Goal: Task Accomplishment & Management: Use online tool/utility

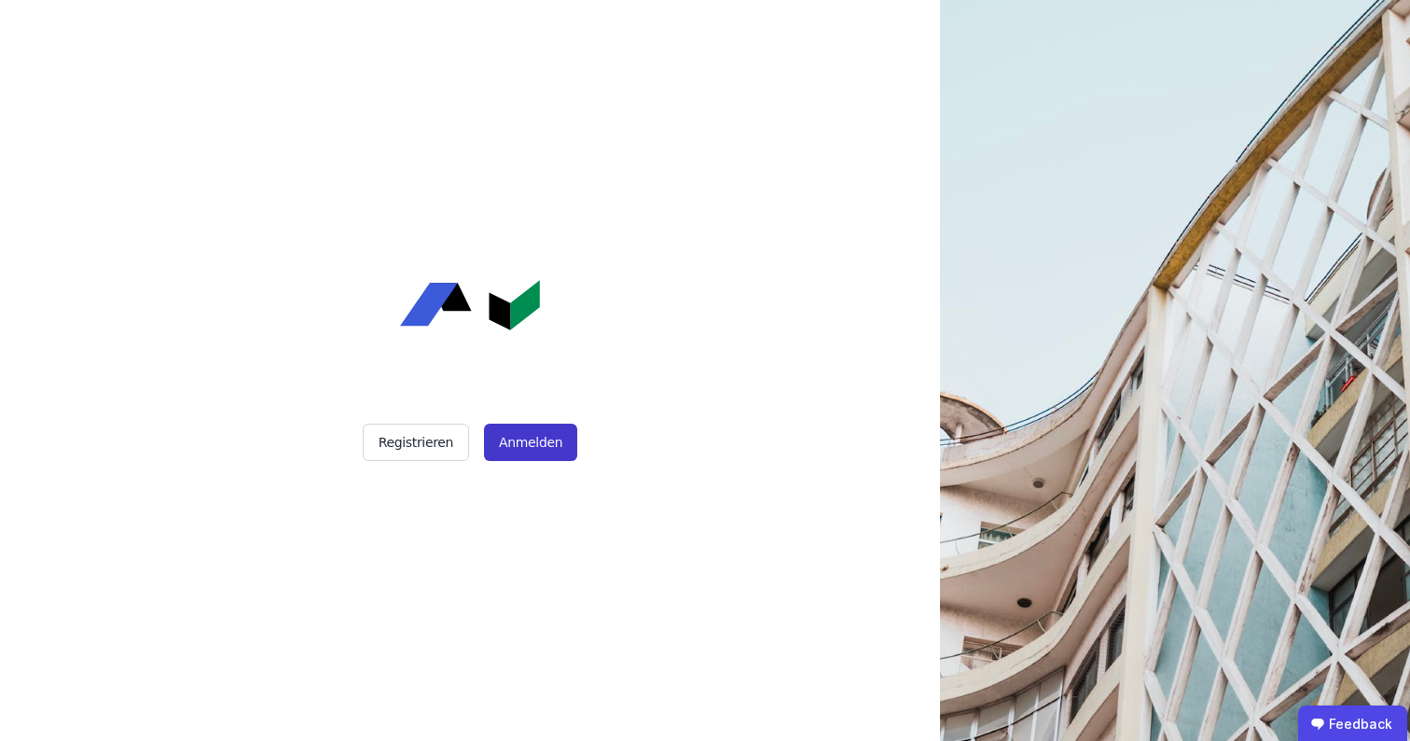
click at [541, 441] on button "Anmelden" at bounding box center [530, 441] width 93 height 37
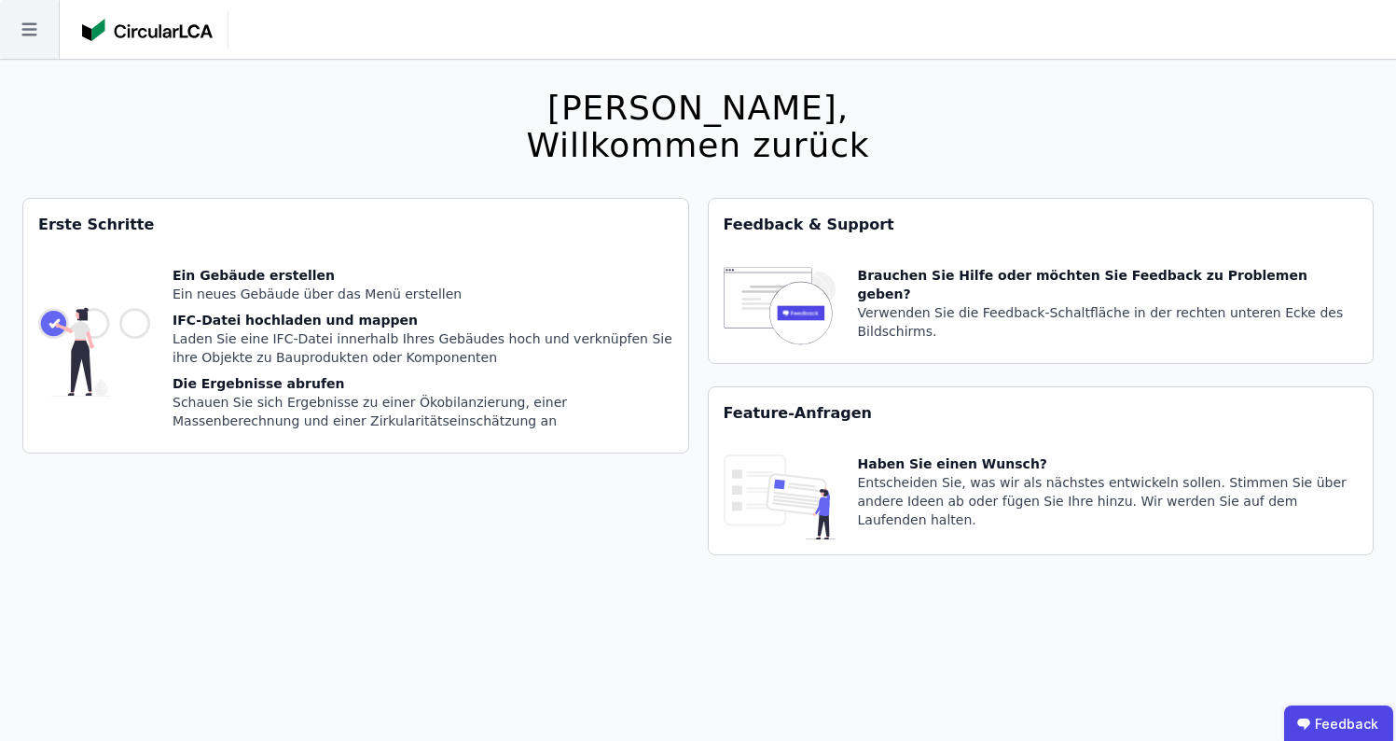
click at [27, 21] on icon at bounding box center [29, 29] width 59 height 59
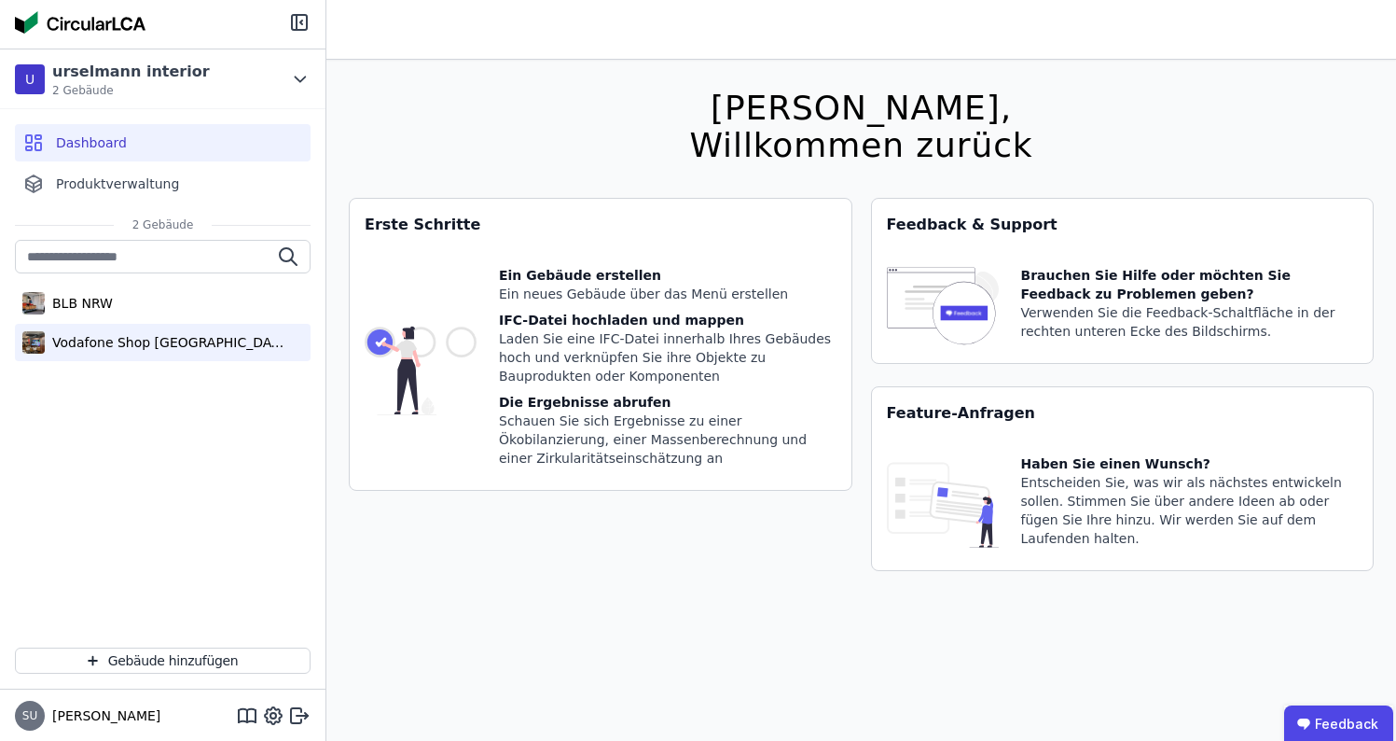
click at [222, 332] on div "Vodafone Shop [GEOGRAPHIC_DATA]" at bounding box center [163, 342] width 296 height 37
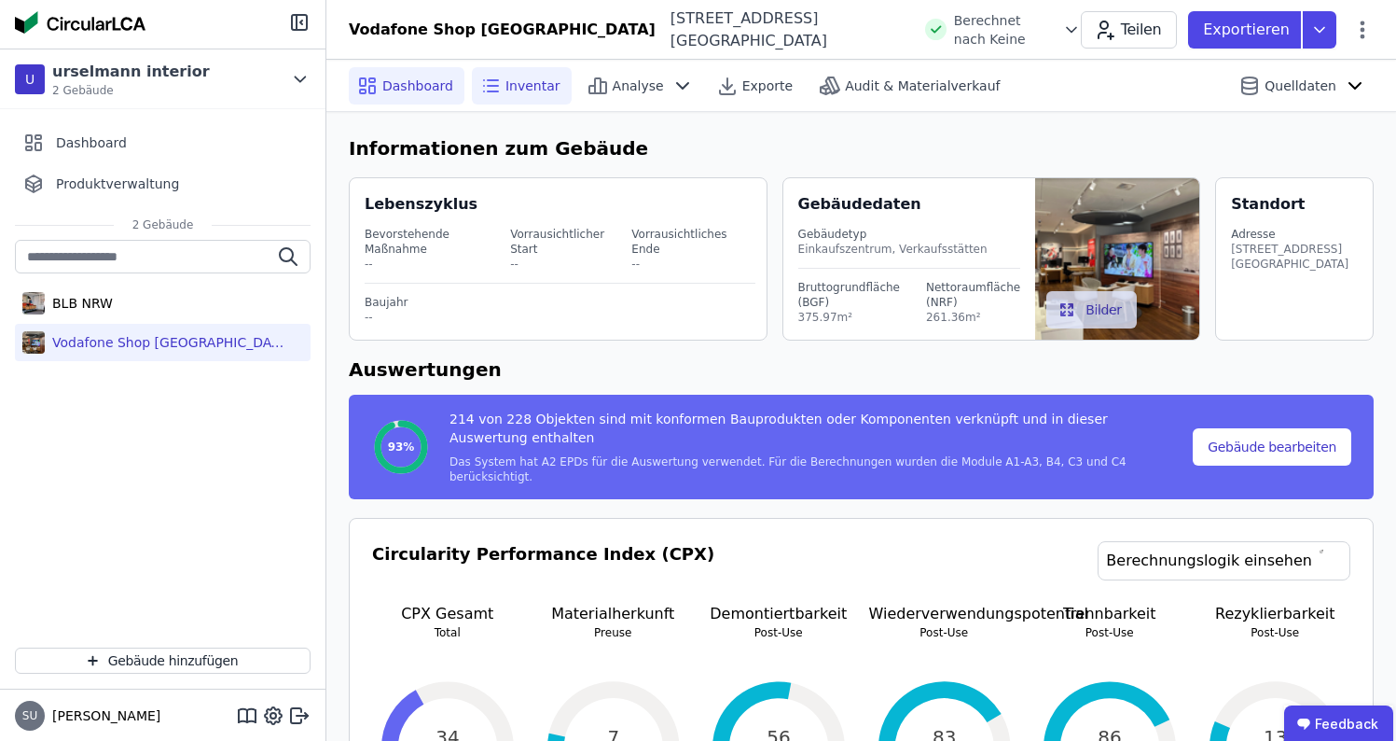
click at [516, 86] on span "Inventar" at bounding box center [532, 85] width 55 height 19
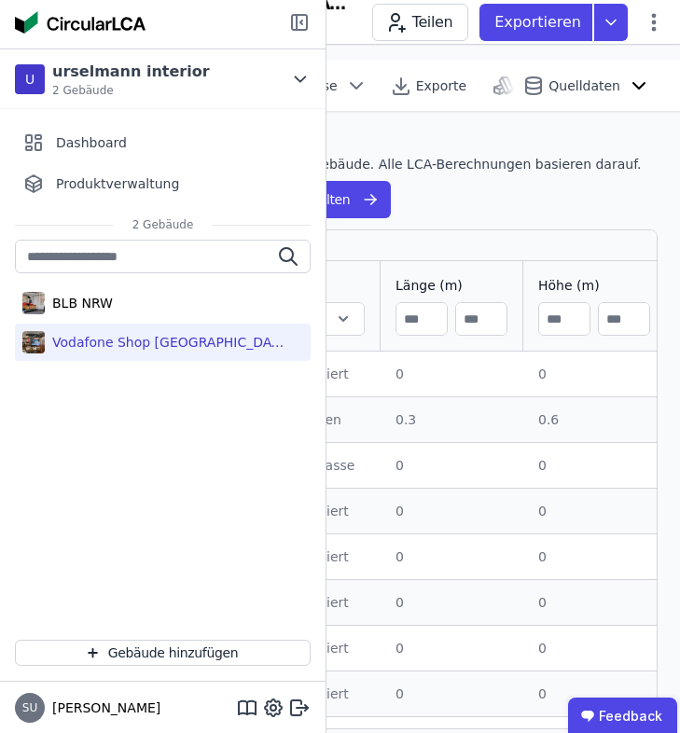
click at [298, 27] on icon at bounding box center [299, 22] width 22 height 22
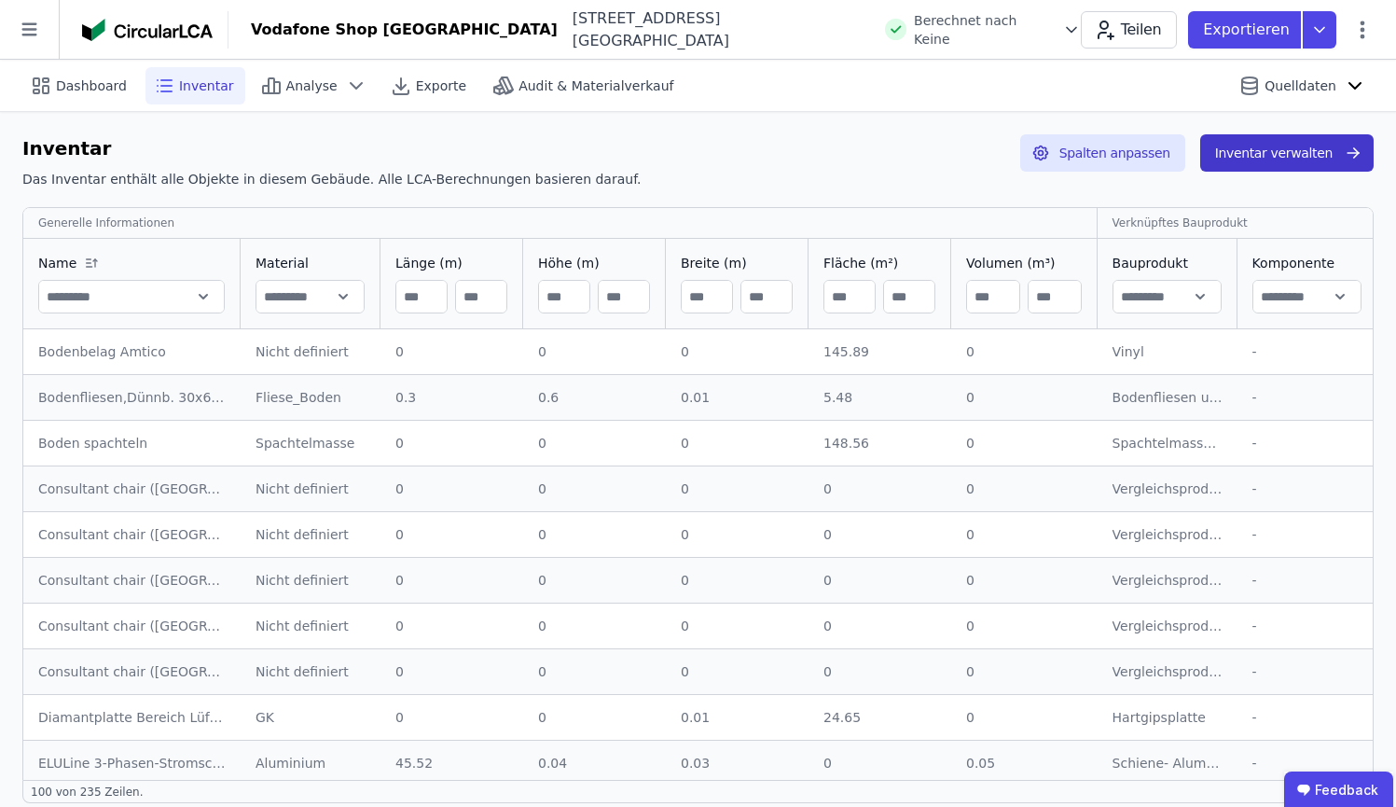
click at [1322, 152] on button "Inventar verwalten" at bounding box center [1286, 152] width 173 height 37
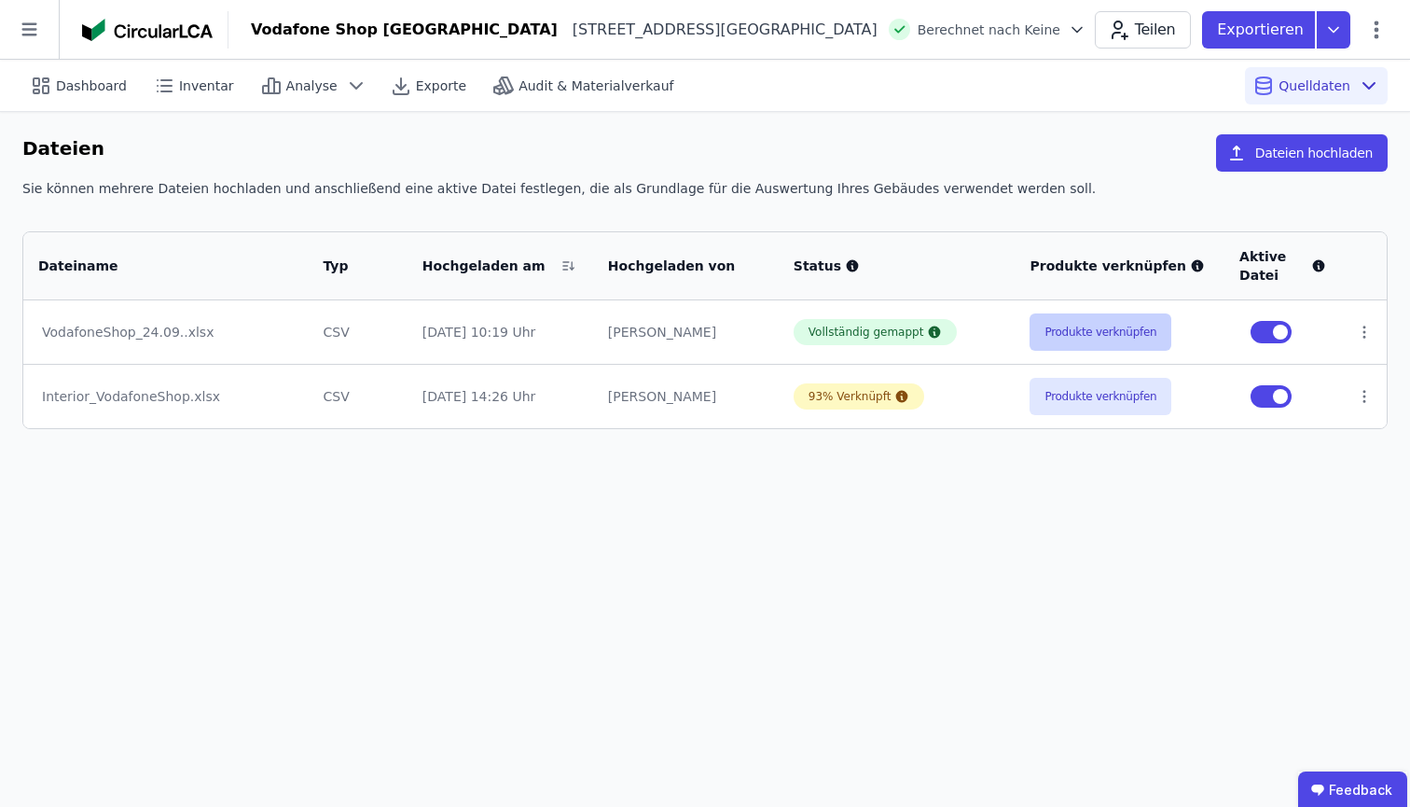
click at [1090, 326] on button "Produkte verknüpfen" at bounding box center [1101, 331] width 142 height 37
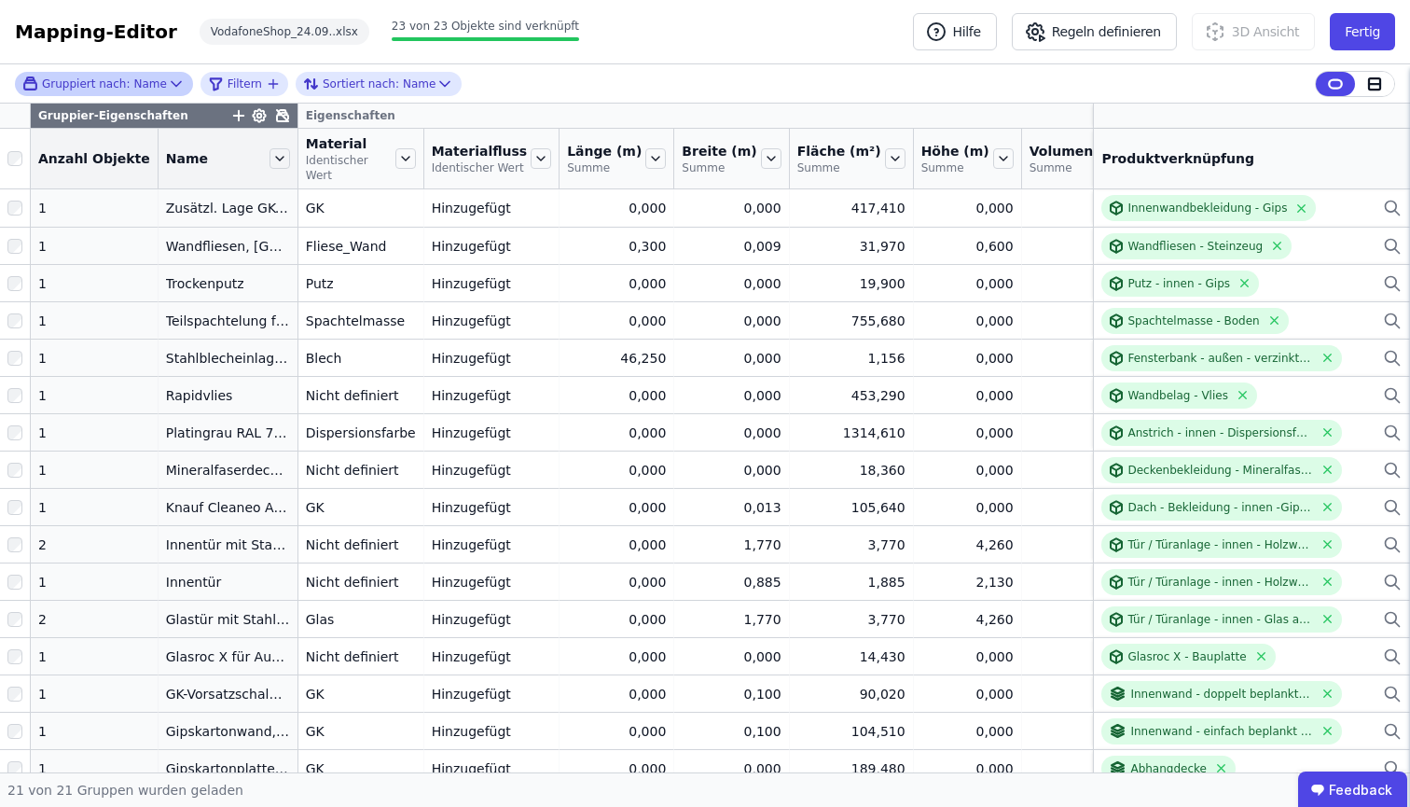
click at [137, 75] on div "Gruppiert nach: Name" at bounding box center [103, 84] width 163 height 19
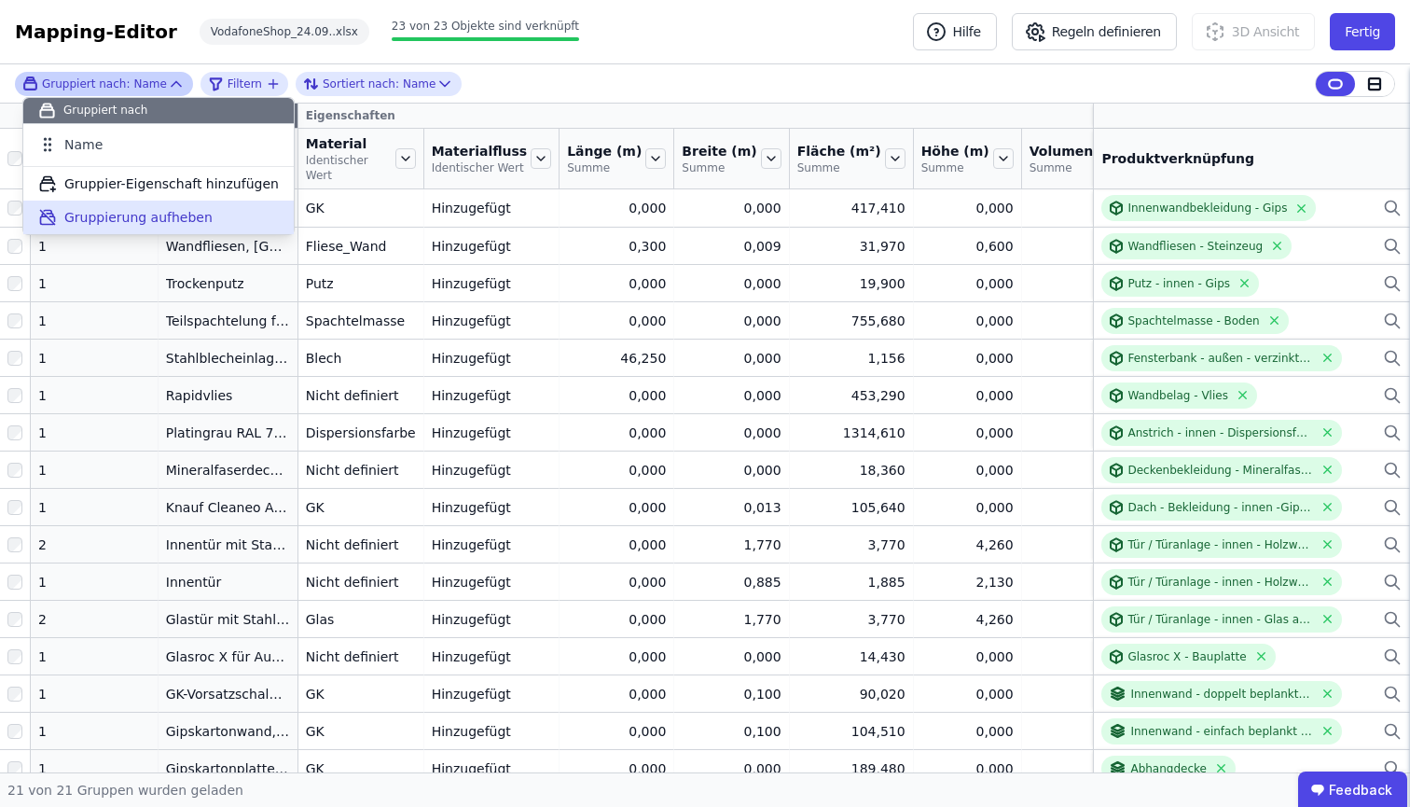
click at [123, 211] on span "Gruppierung aufheben" at bounding box center [138, 217] width 148 height 19
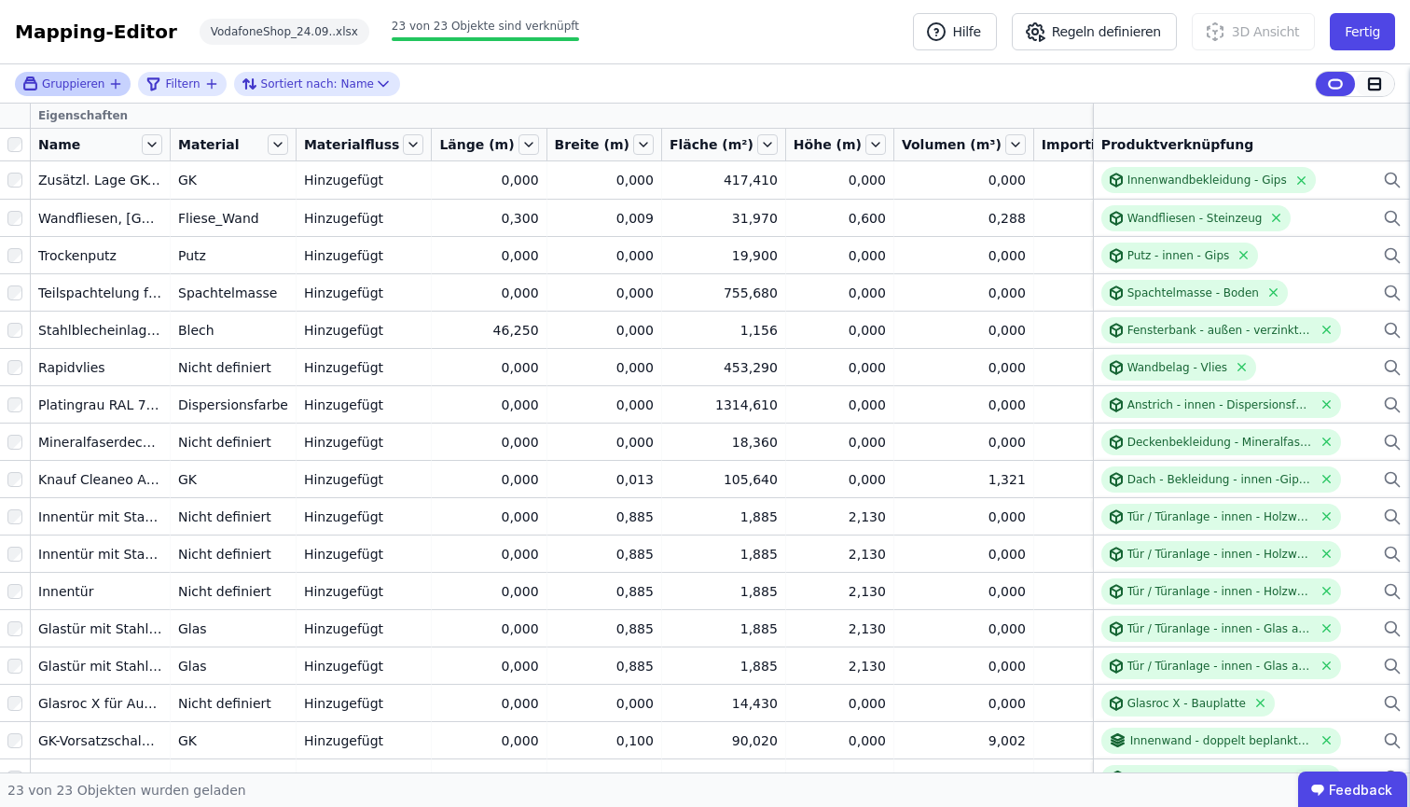
click at [1375, 82] on icon at bounding box center [1374, 84] width 17 height 17
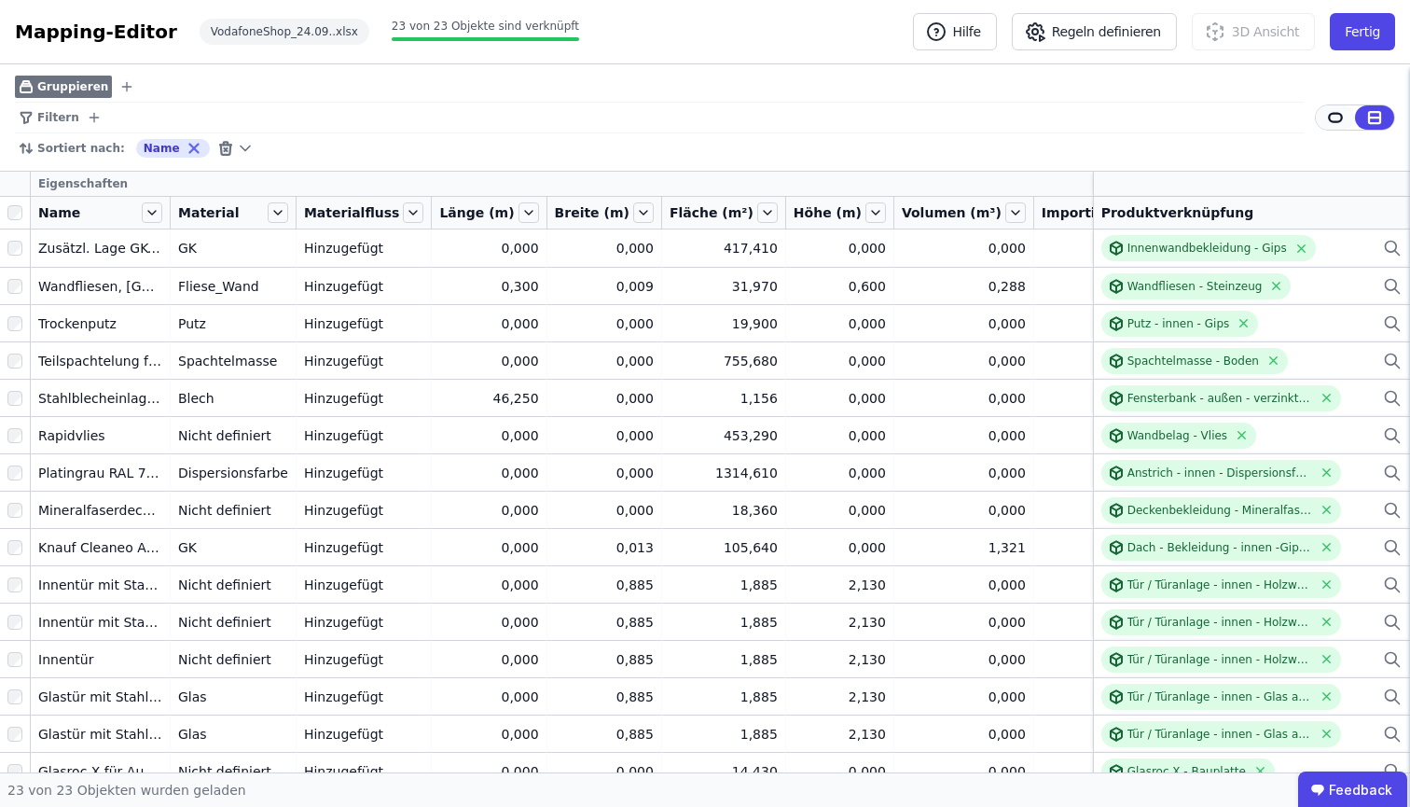
click at [1328, 116] on icon at bounding box center [1335, 117] width 17 height 17
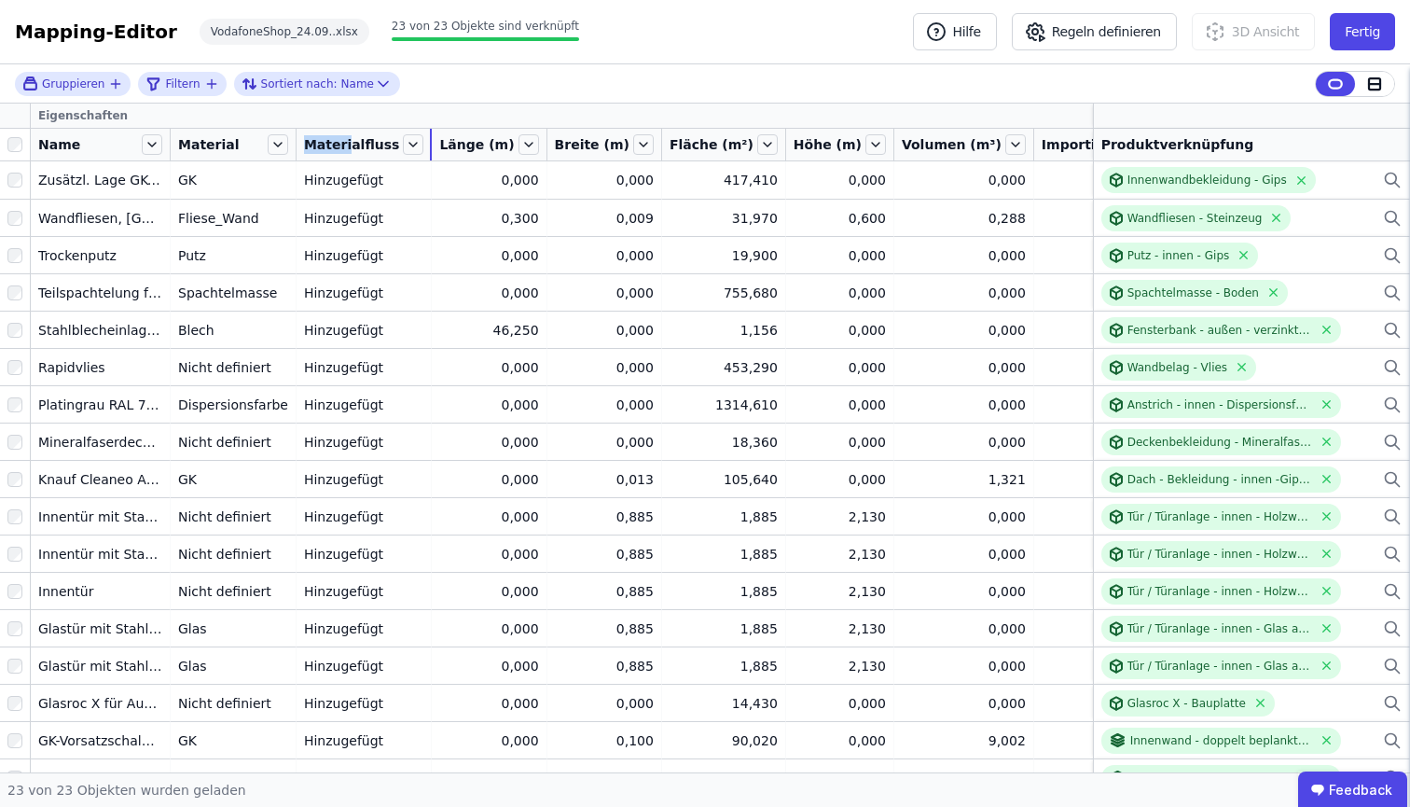
drag, startPoint x: 410, startPoint y: 145, endPoint x: 342, endPoint y: 145, distance: 68.1
click at [342, 145] on div "Materialfluss" at bounding box center [364, 145] width 135 height 32
drag, startPoint x: 516, startPoint y: 139, endPoint x: 466, endPoint y: 140, distance: 49.4
click at [466, 140] on div "Länge (m)" at bounding box center [489, 145] width 114 height 32
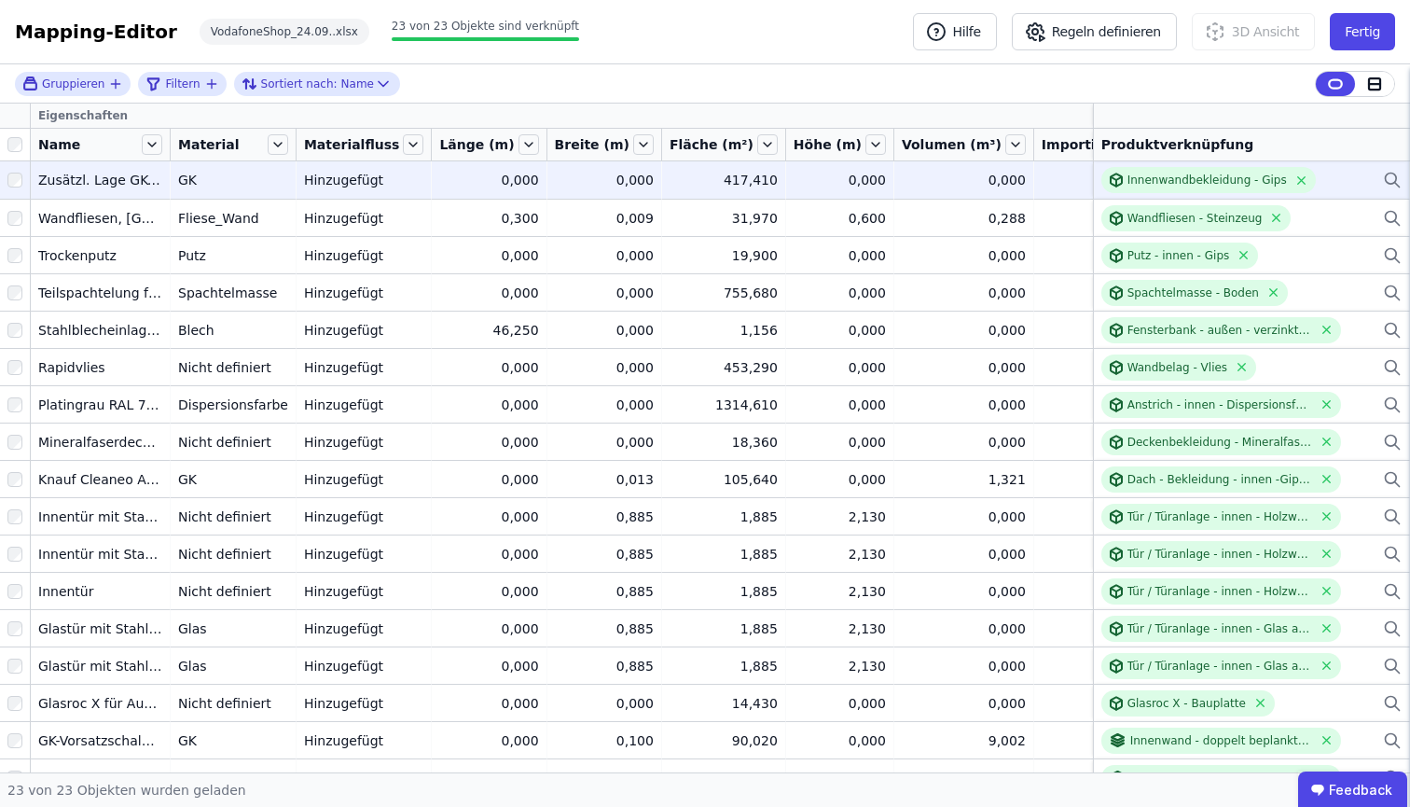
click at [442, 189] on td "0,000 0,000" at bounding box center [489, 179] width 115 height 37
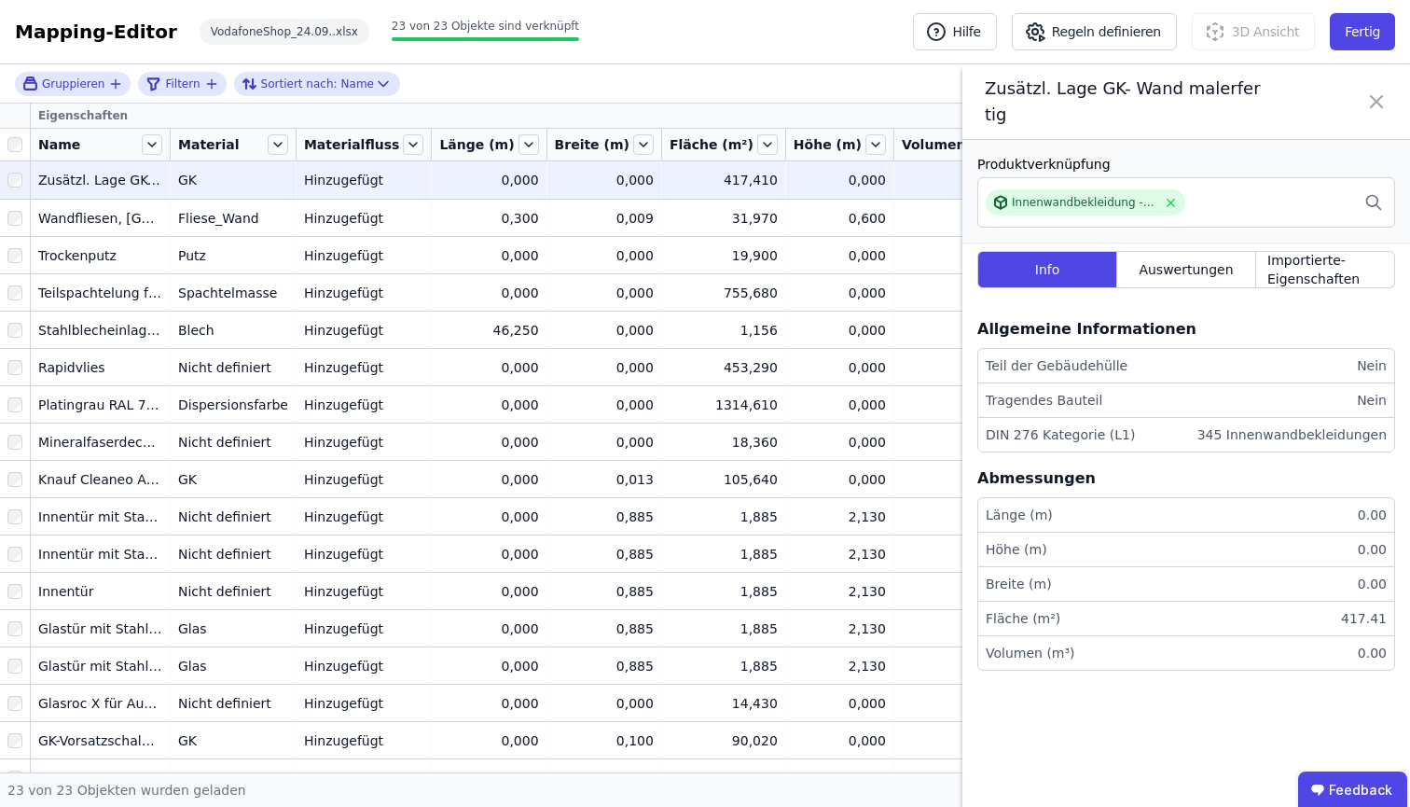
click at [1370, 87] on icon at bounding box center [1376, 102] width 22 height 52
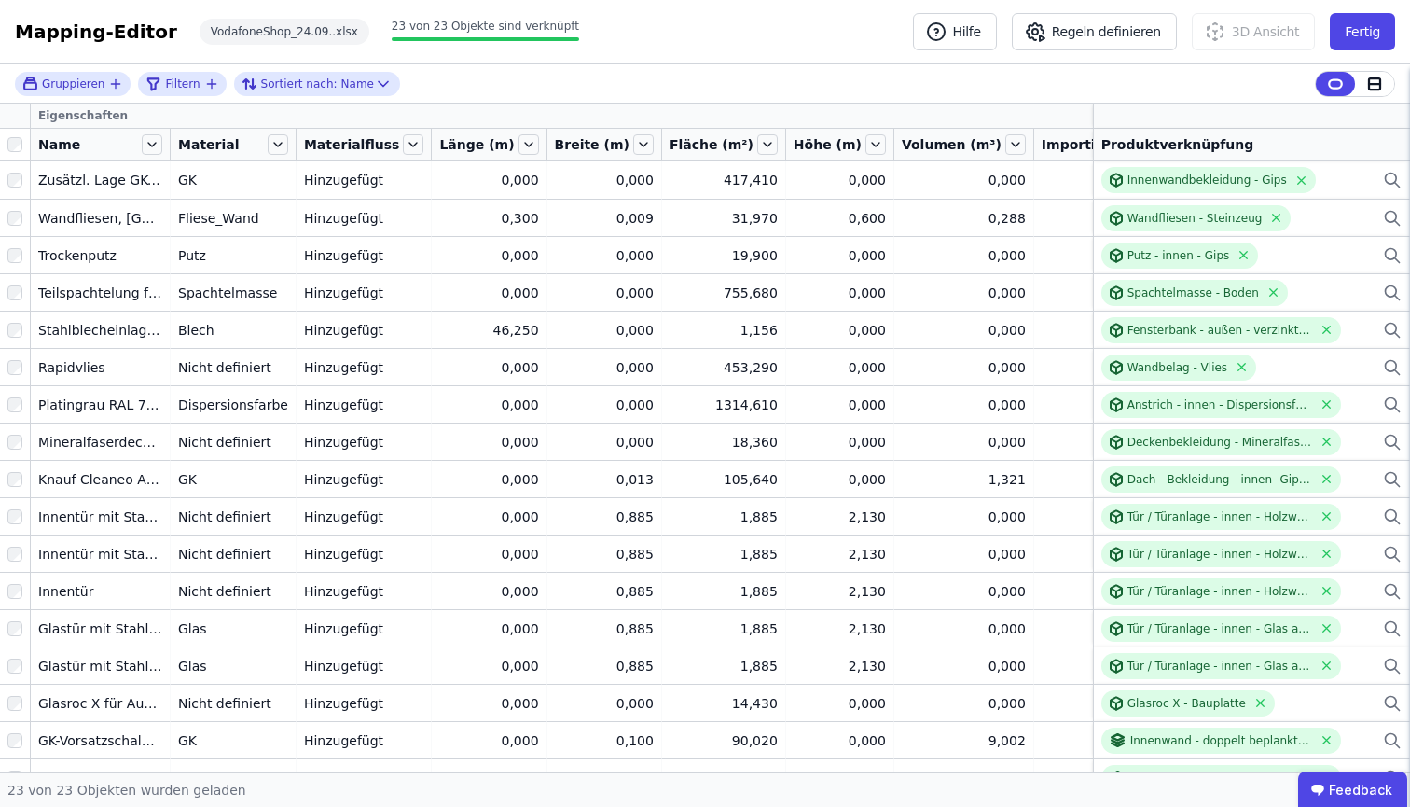
click at [644, 66] on div "Gruppieren Filtern Sortiert nach: Name" at bounding box center [705, 83] width 1410 height 39
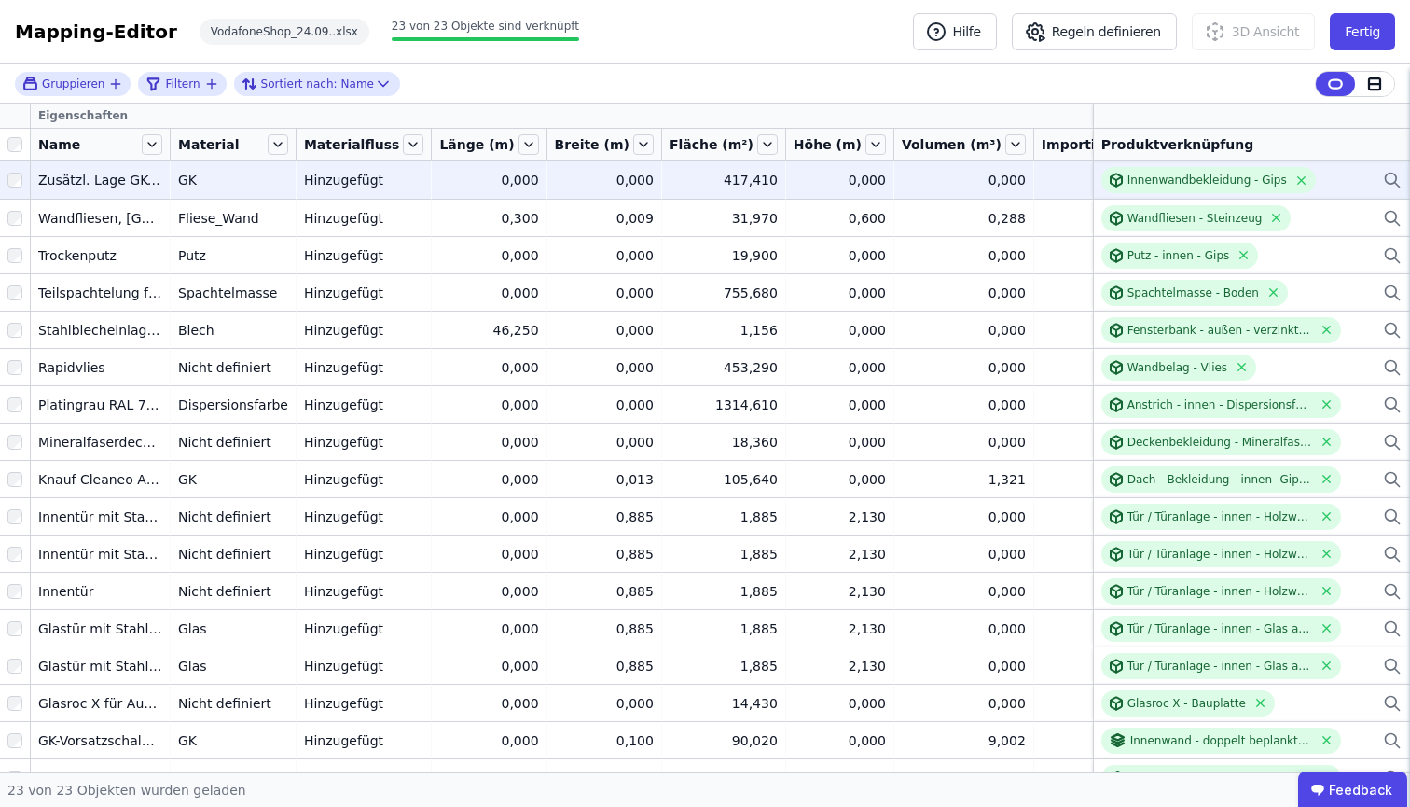
click at [439, 183] on div "0,000" at bounding box center [488, 180] width 99 height 19
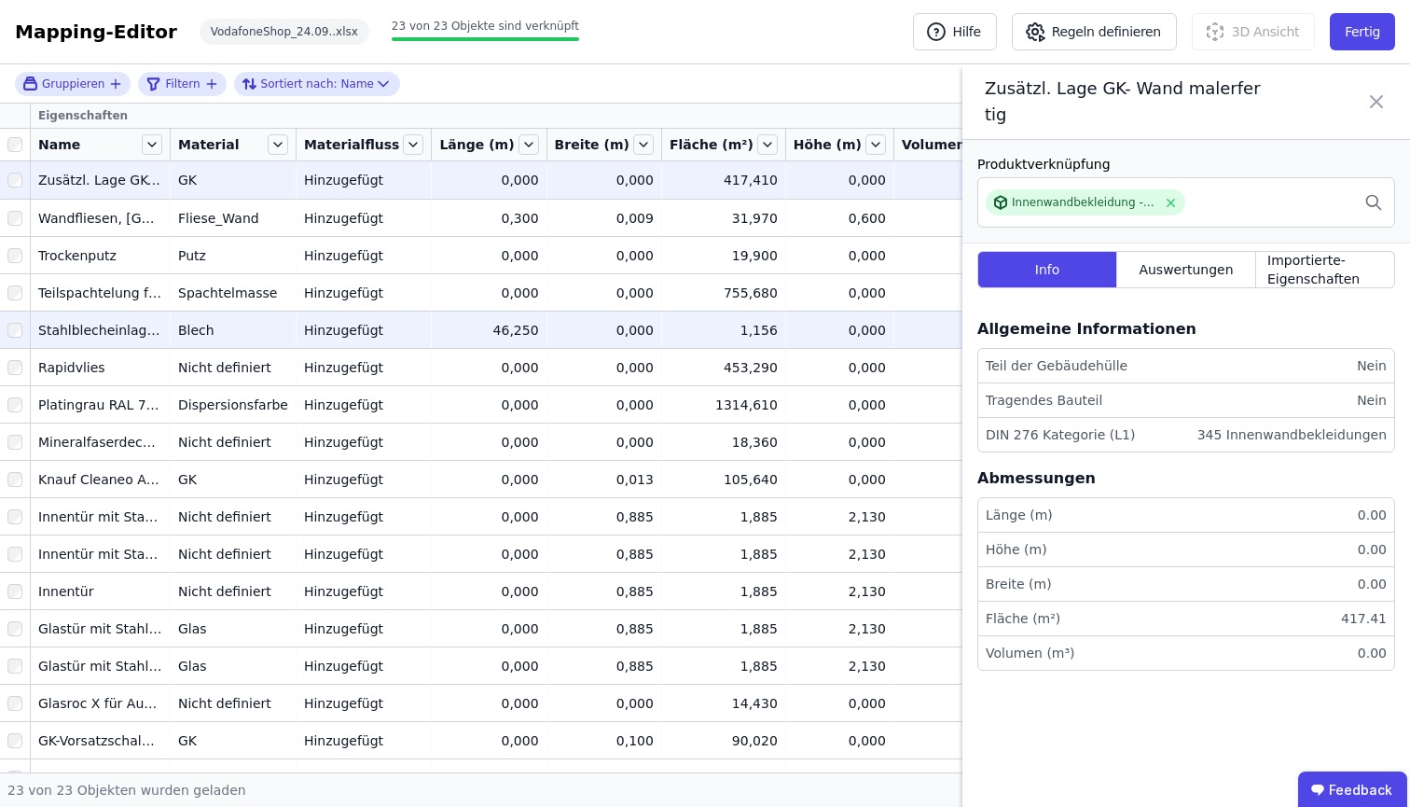
scroll to position [4, 0]
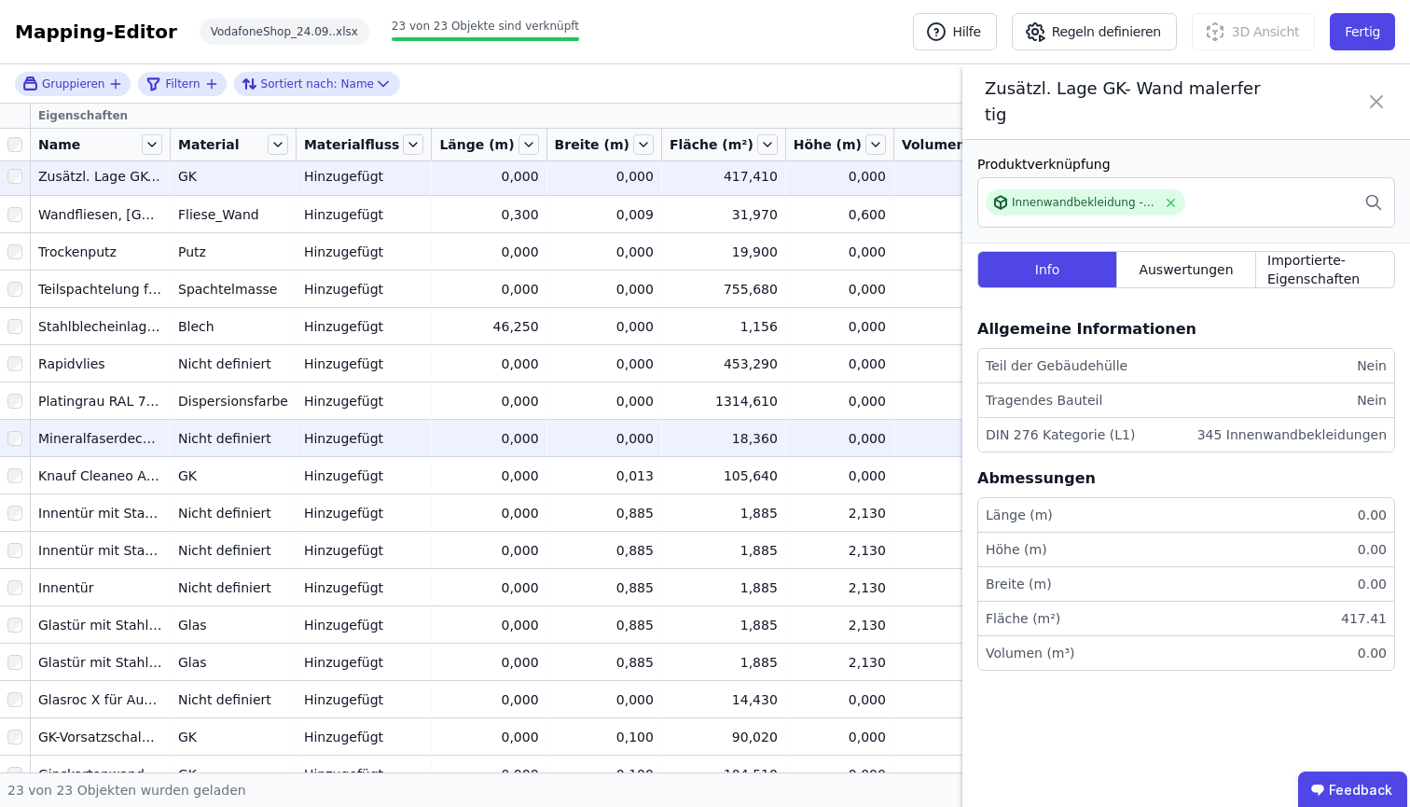
click at [240, 430] on div "Nicht definiert" at bounding box center [233, 438] width 110 height 19
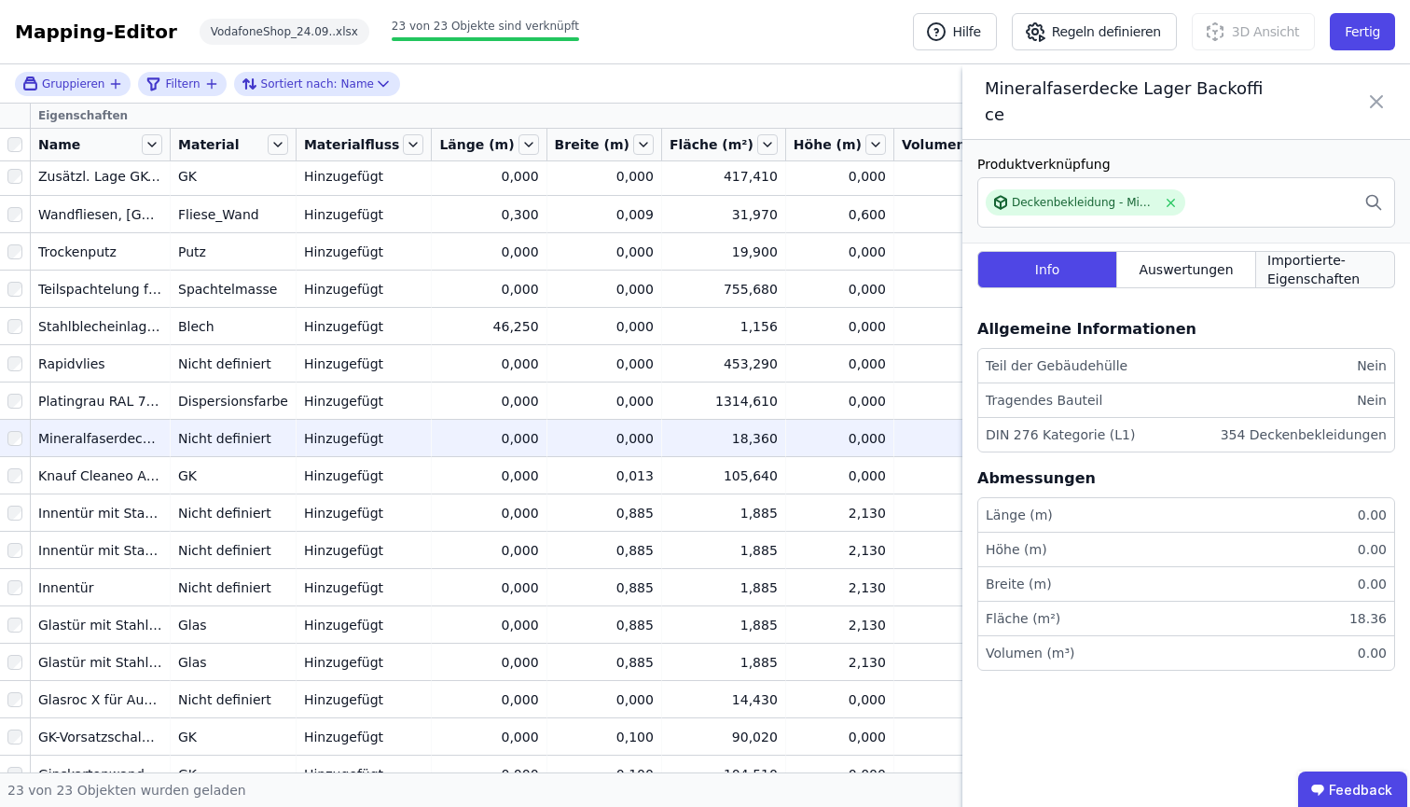
click at [1260, 251] on div "Importierte-Eigenschaften" at bounding box center [1325, 269] width 139 height 37
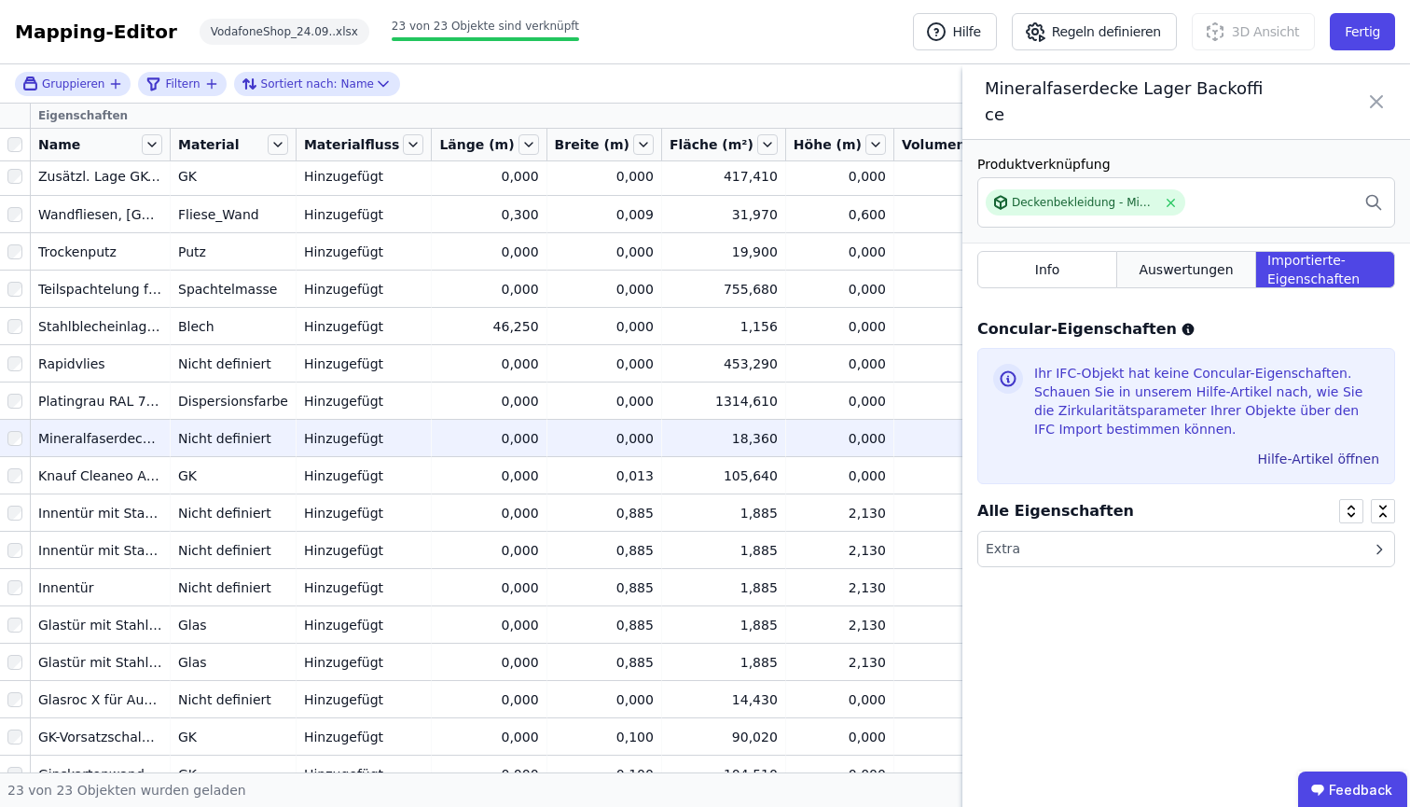
click at [1213, 260] on span "Auswertungen" at bounding box center [1186, 269] width 94 height 19
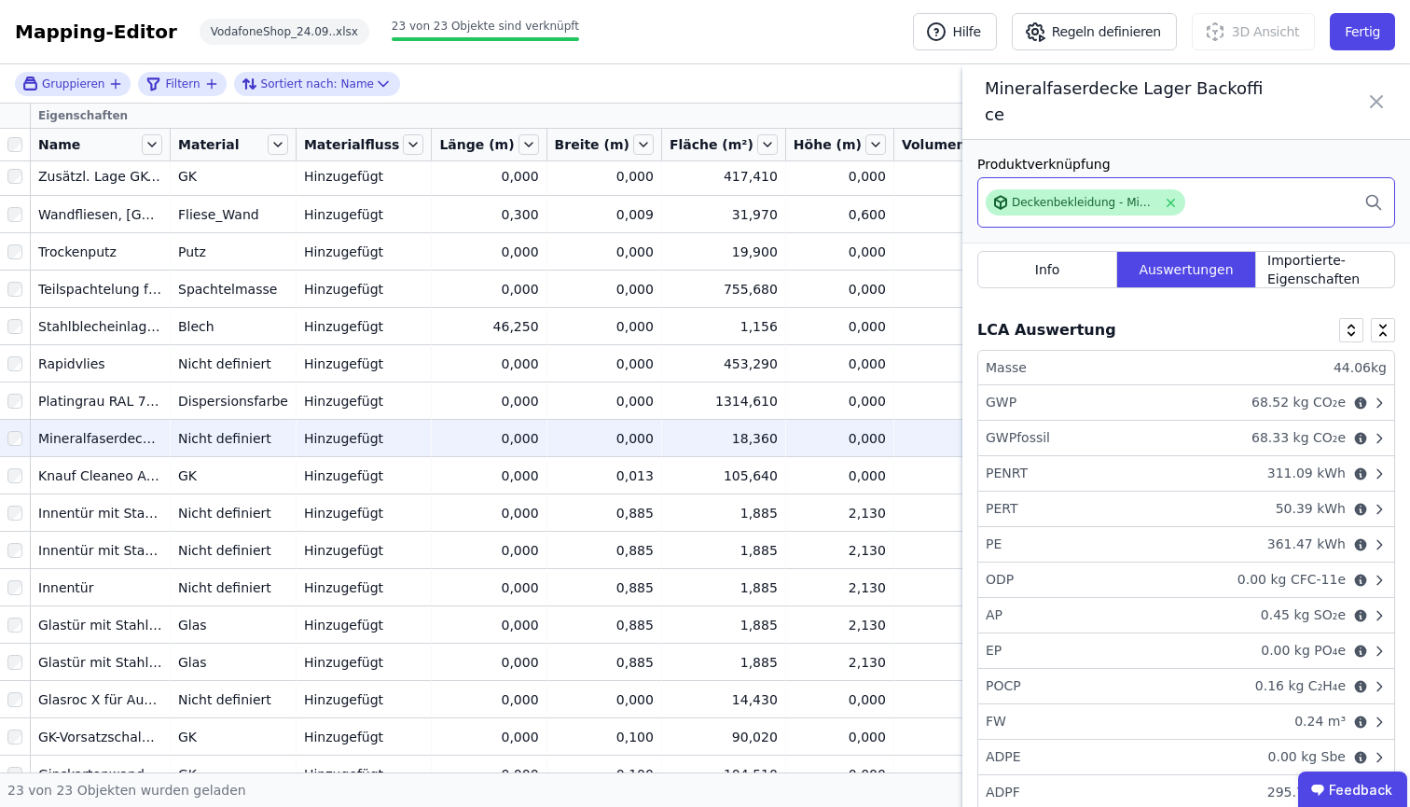
click at [1093, 195] on div "Deckenbekleidung - Mineralfaserplatten - 1,5cm" at bounding box center [1084, 202] width 145 height 15
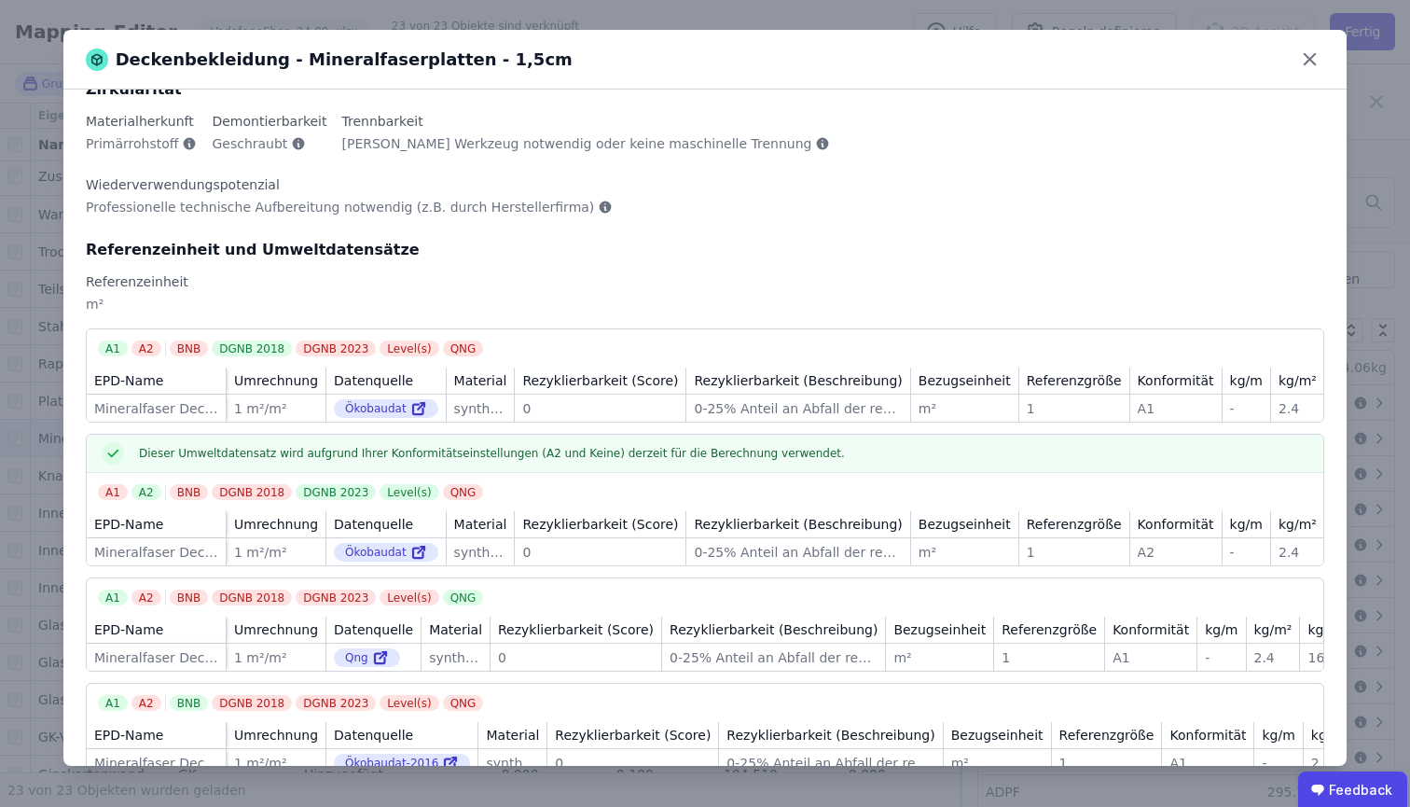
scroll to position [0, 0]
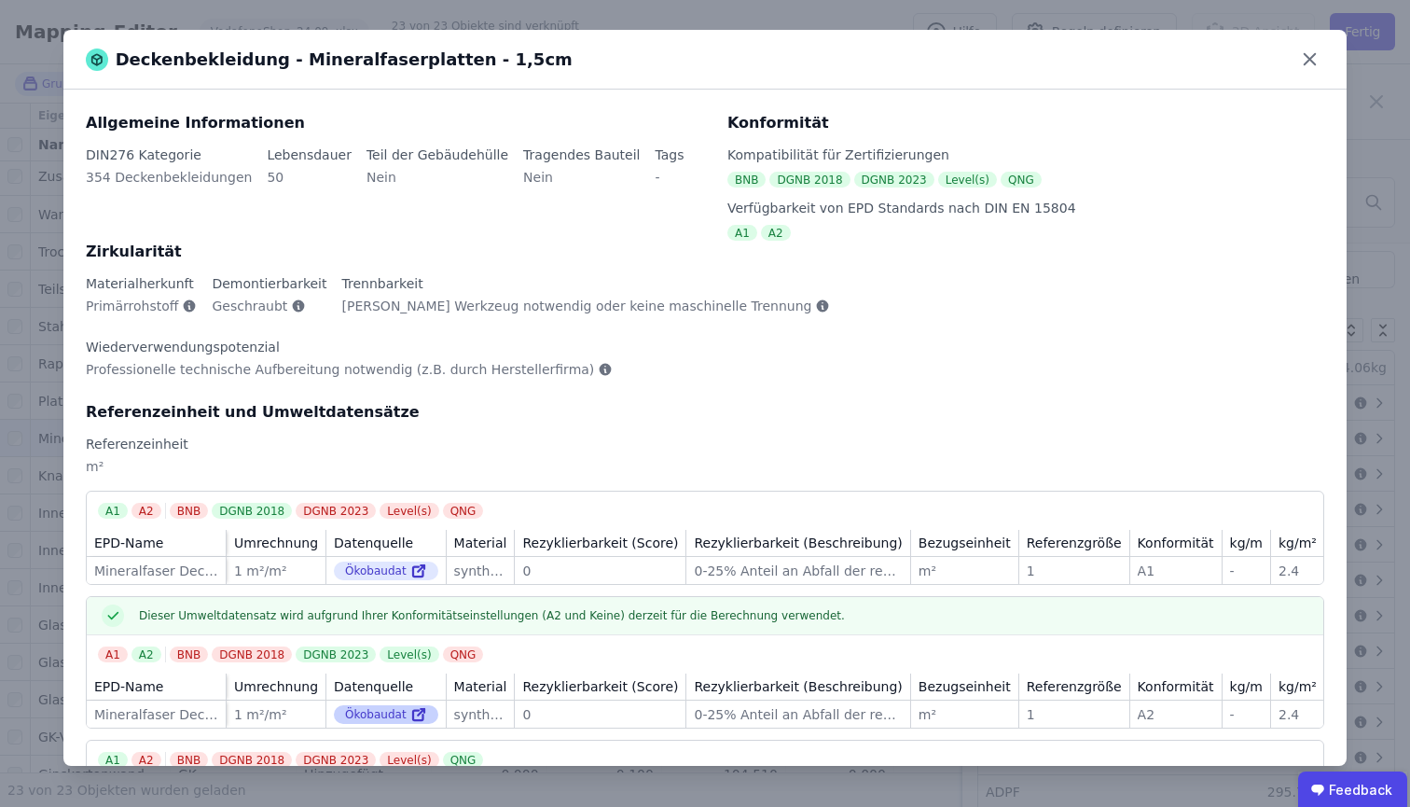
click at [355, 705] on div "Ökobaudat" at bounding box center [386, 714] width 104 height 19
click at [417, 711] on icon at bounding box center [418, 716] width 10 height 10
click at [1320, 56] on icon at bounding box center [1309, 59] width 29 height 29
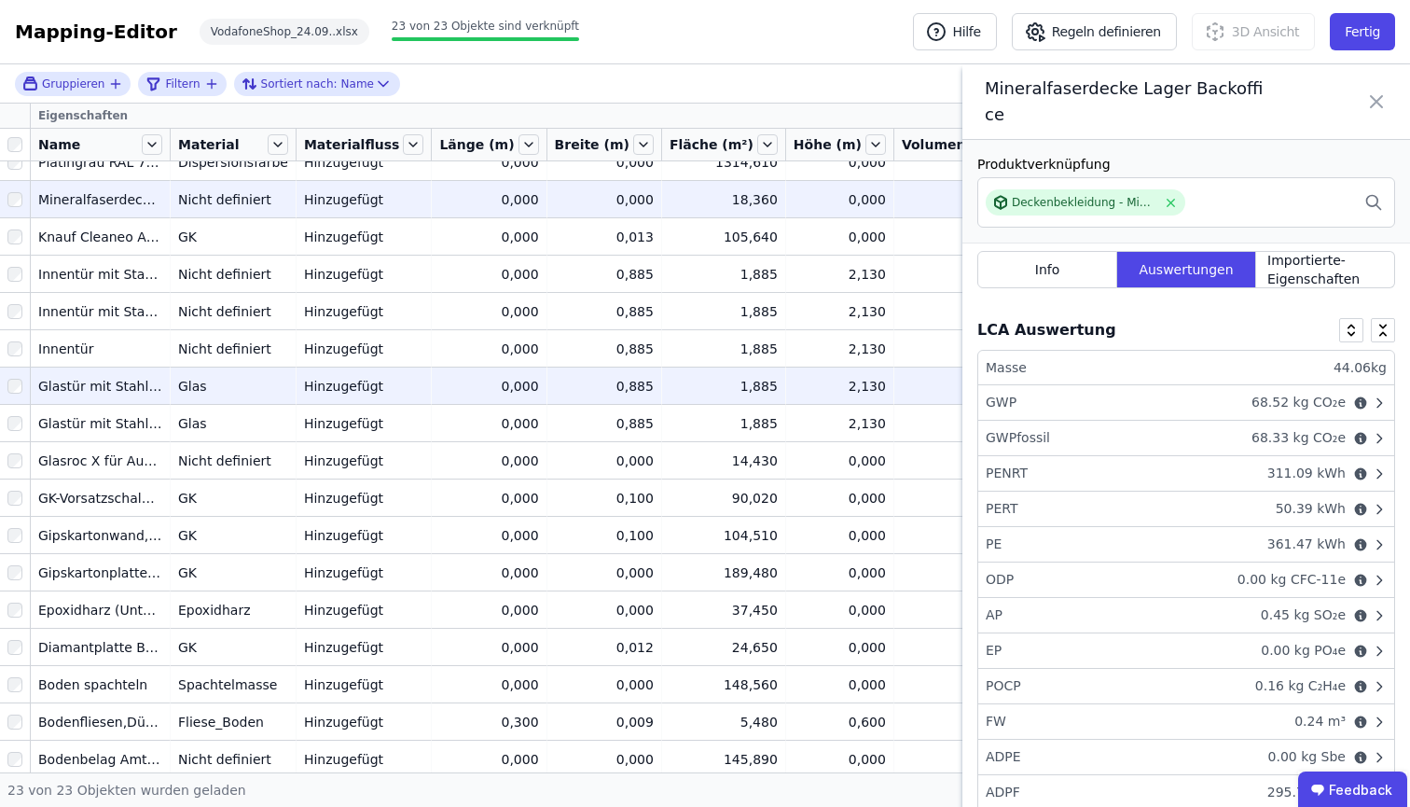
scroll to position [262, 0]
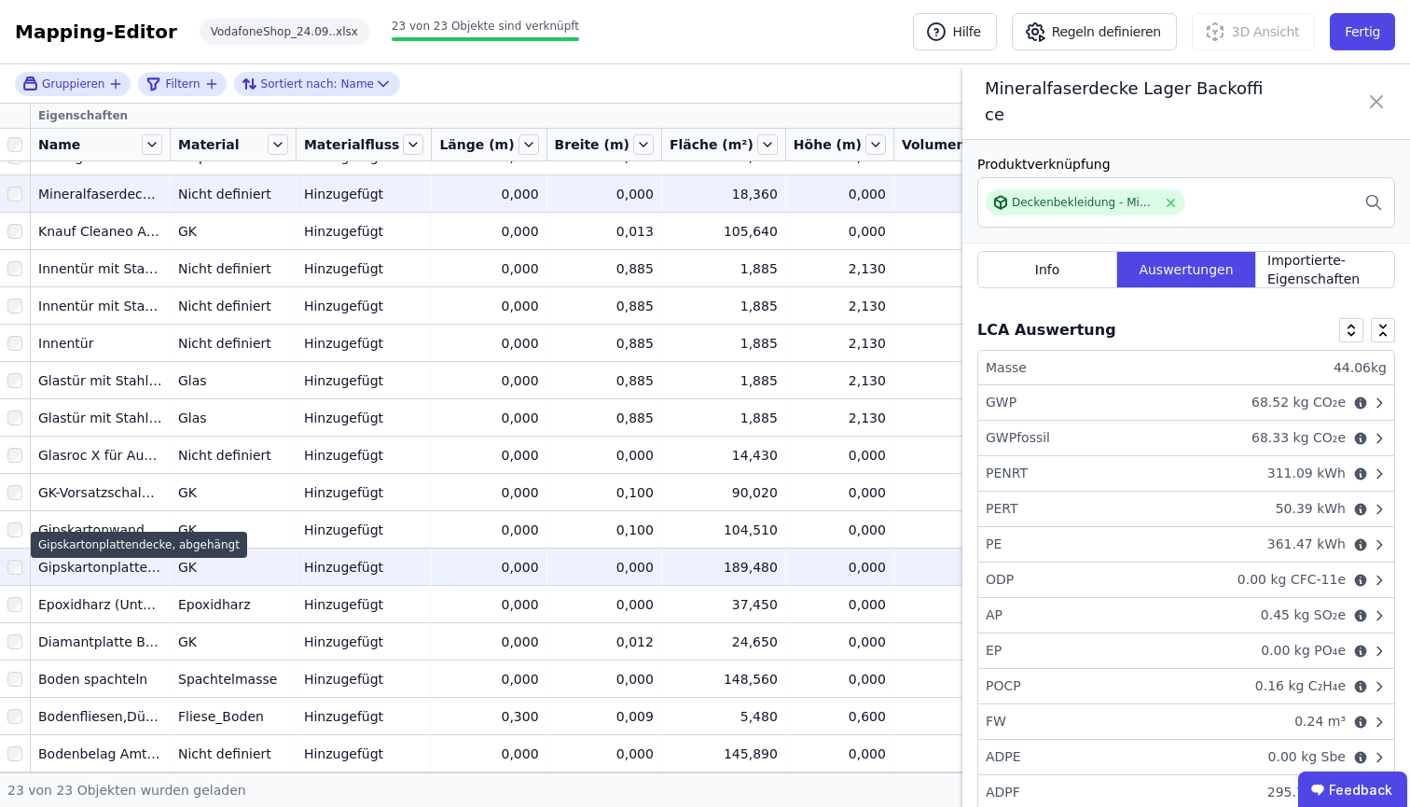
click at [129, 558] on div "Gipskartonplattendecke, abgehängt" at bounding box center [100, 567] width 124 height 19
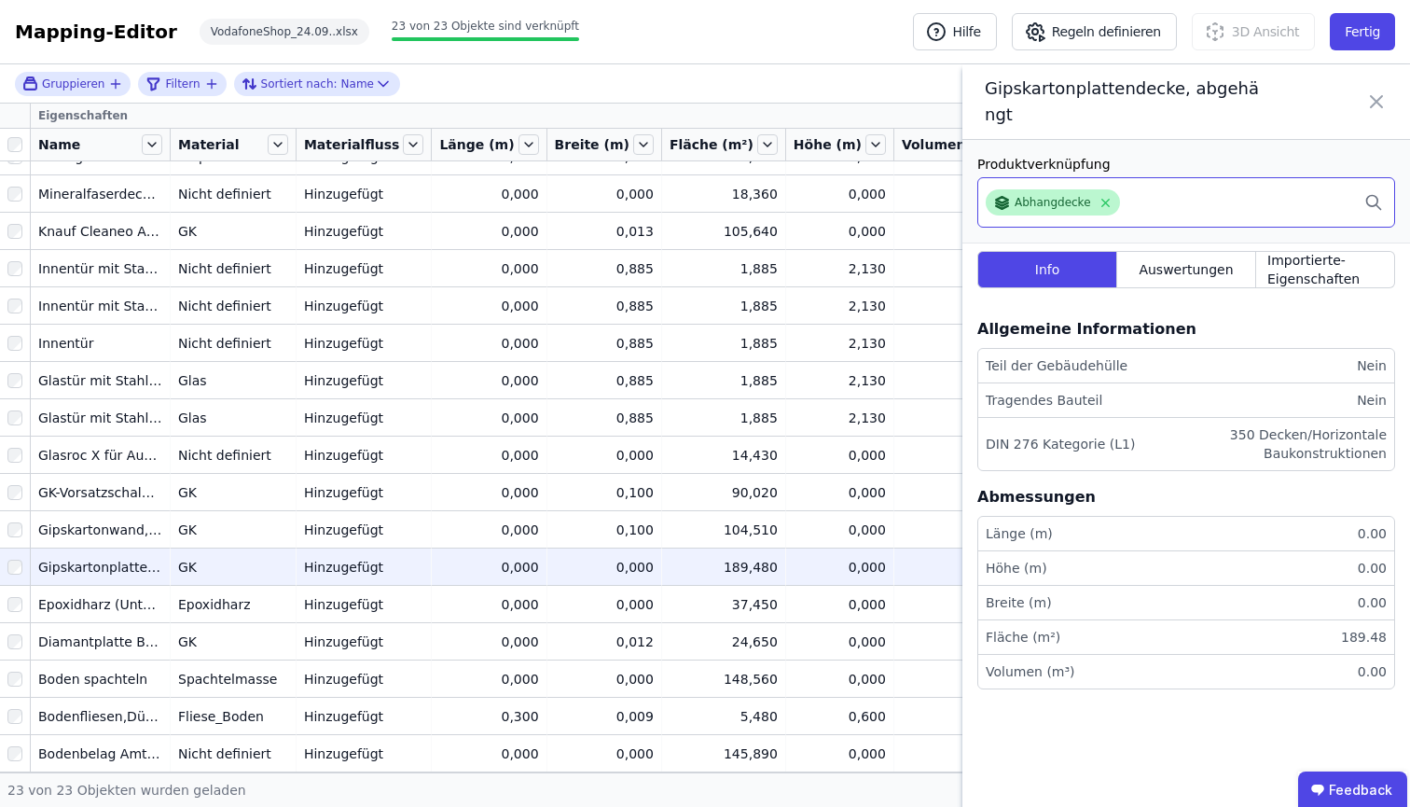
click at [1061, 195] on div "Abhangdecke" at bounding box center [1053, 202] width 76 height 15
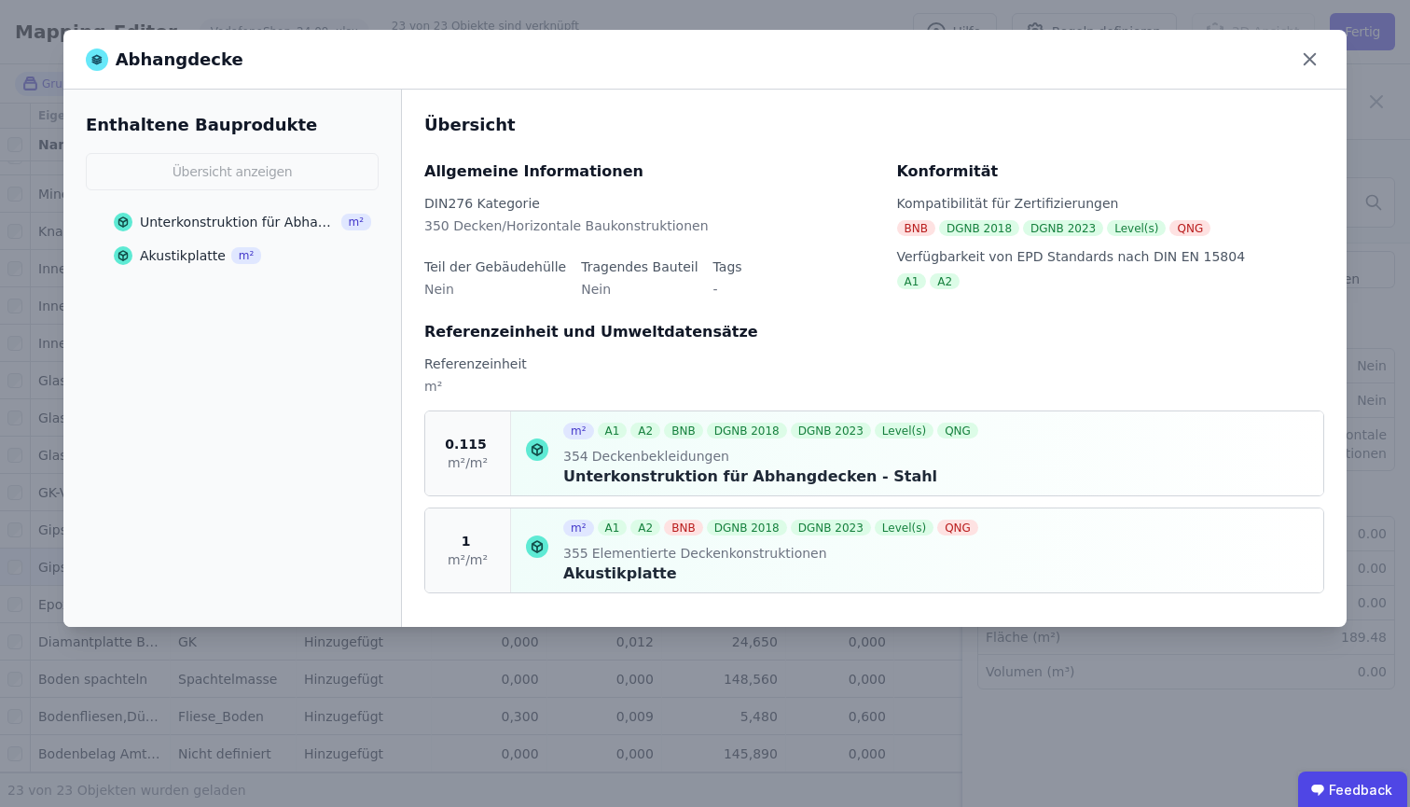
click at [650, 551] on span "Elementierte Deckenkonstruktionen" at bounding box center [708, 553] width 239 height 19
click at [622, 580] on div "Akustikplatte" at bounding box center [772, 573] width 419 height 22
click at [497, 553] on div "1 m²/m²" at bounding box center [468, 550] width 86 height 84
click at [461, 545] on div "1 m²/m²" at bounding box center [468, 550] width 86 height 84
click at [534, 547] on icon at bounding box center [537, 546] width 22 height 22
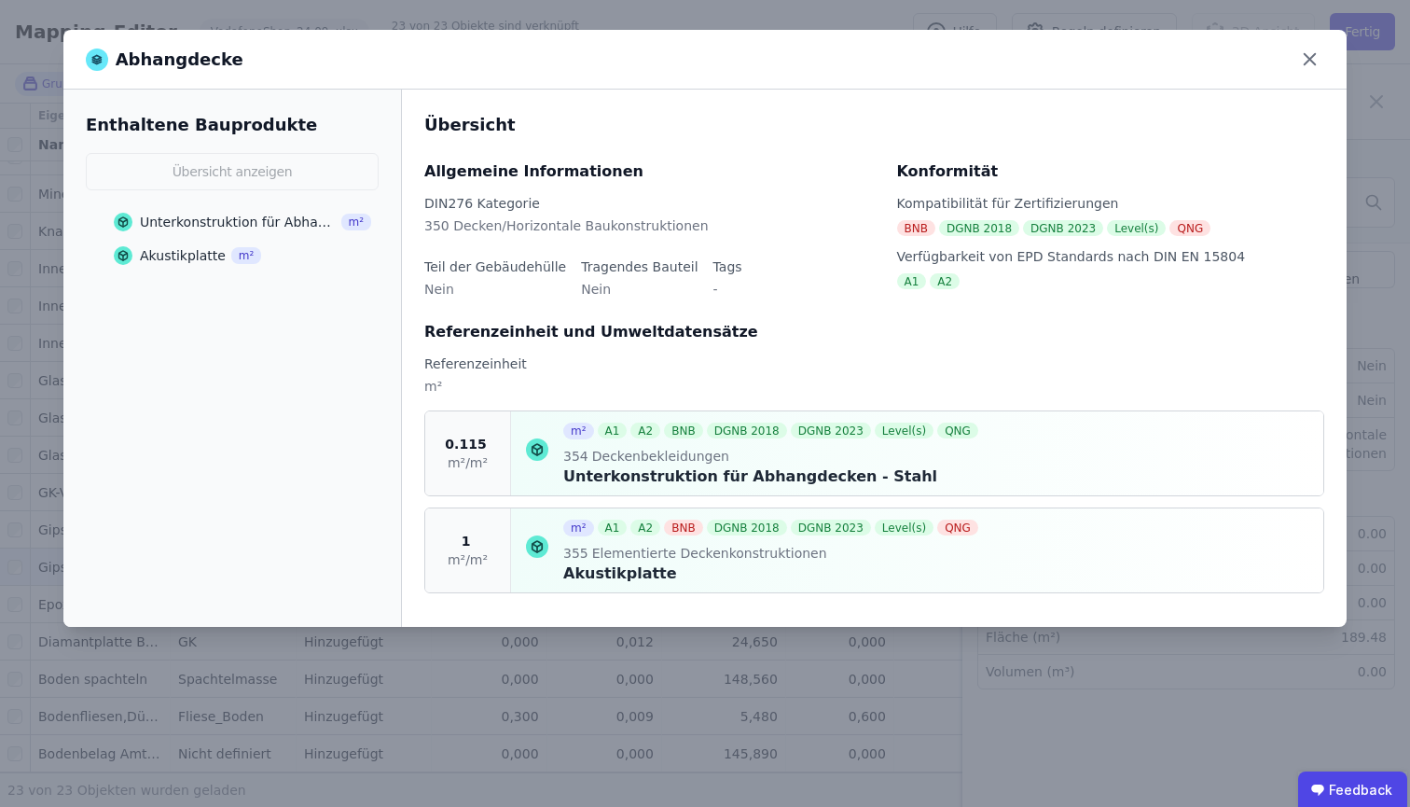
click at [161, 261] on div "Akustikplatte" at bounding box center [183, 255] width 86 height 19
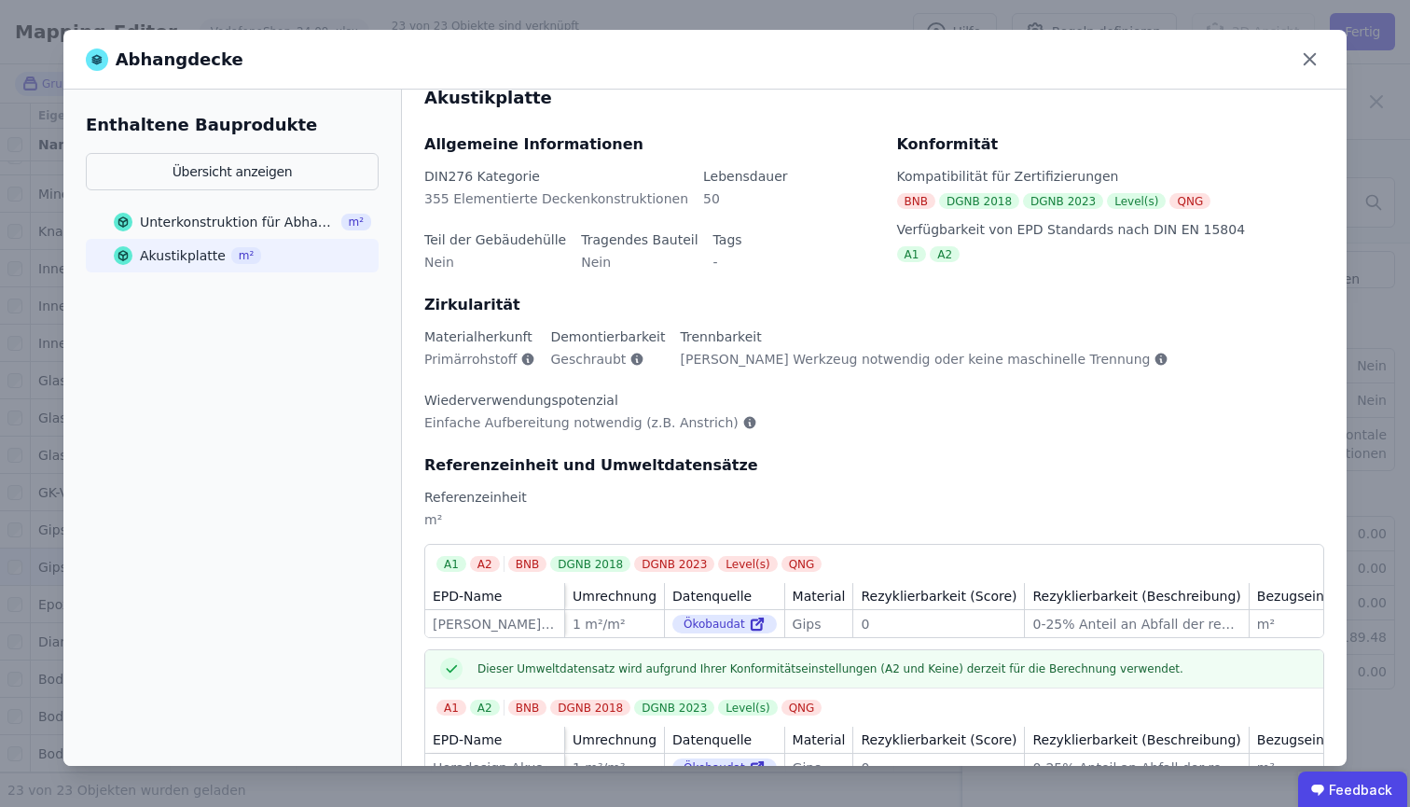
scroll to position [80, 0]
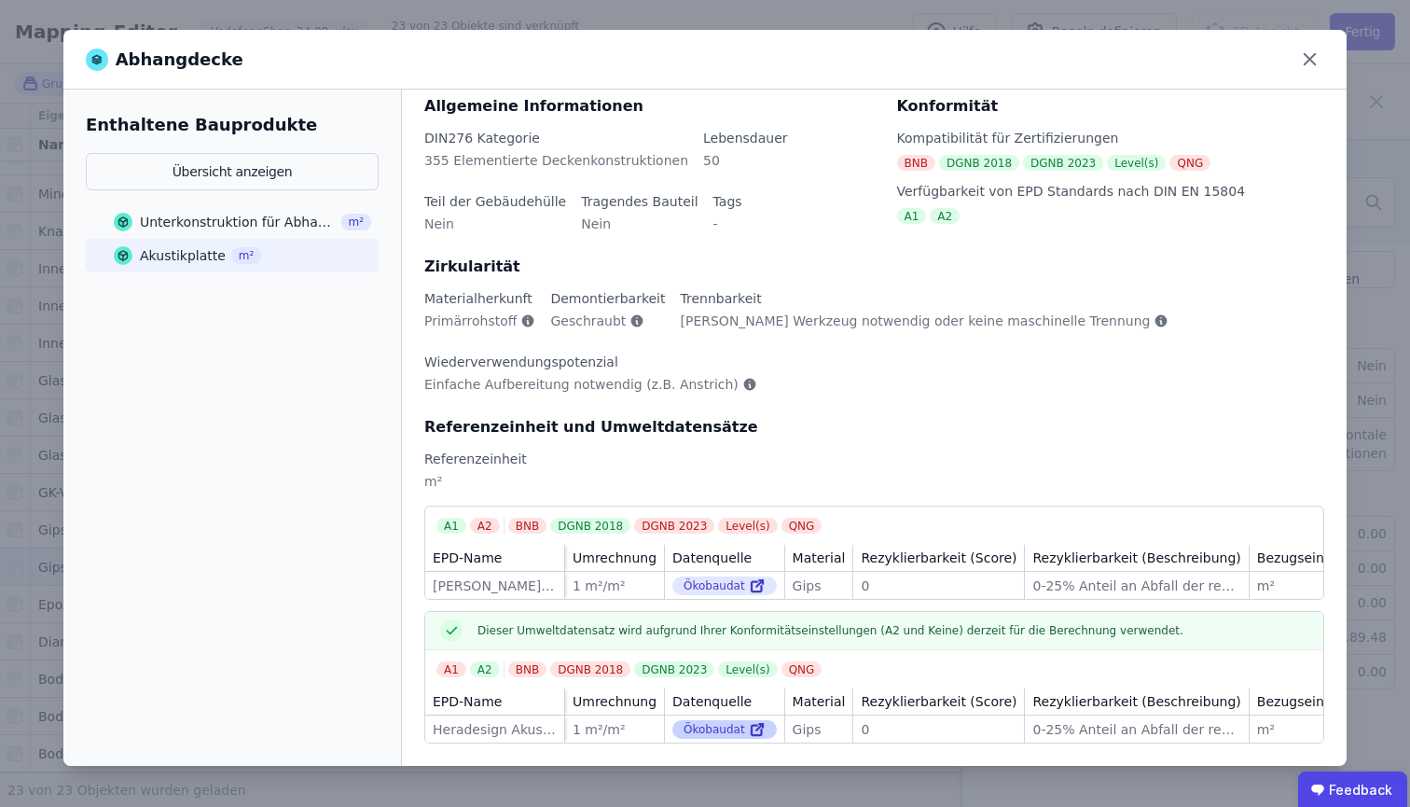
click at [749, 722] on icon at bounding box center [757, 729] width 17 height 22
click at [736, 576] on div "Ökobaudat" at bounding box center [724, 585] width 104 height 19
click at [752, 582] on icon at bounding box center [757, 587] width 10 height 10
click at [1316, 61] on icon at bounding box center [1309, 59] width 29 height 29
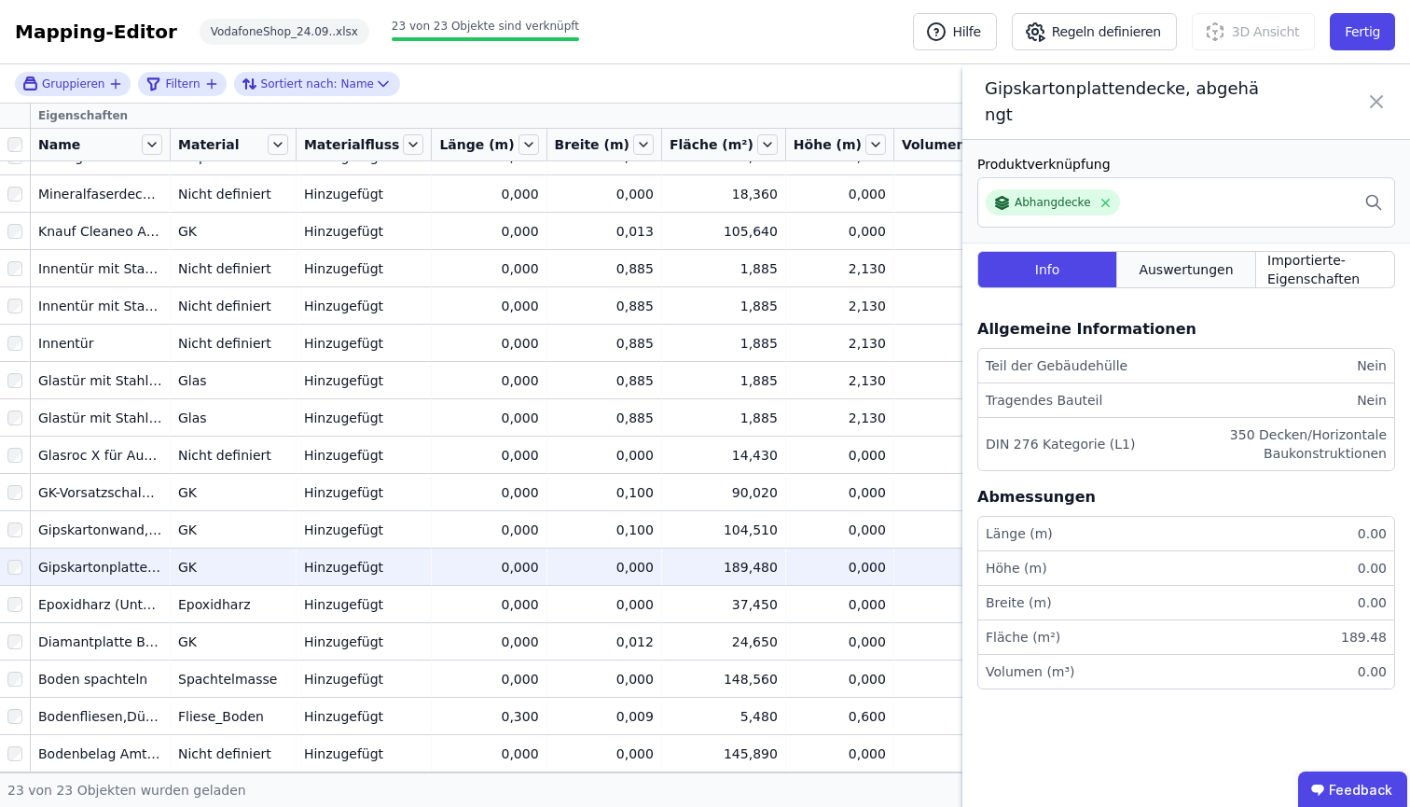
click at [1182, 260] on span "Auswertungen" at bounding box center [1186, 269] width 94 height 19
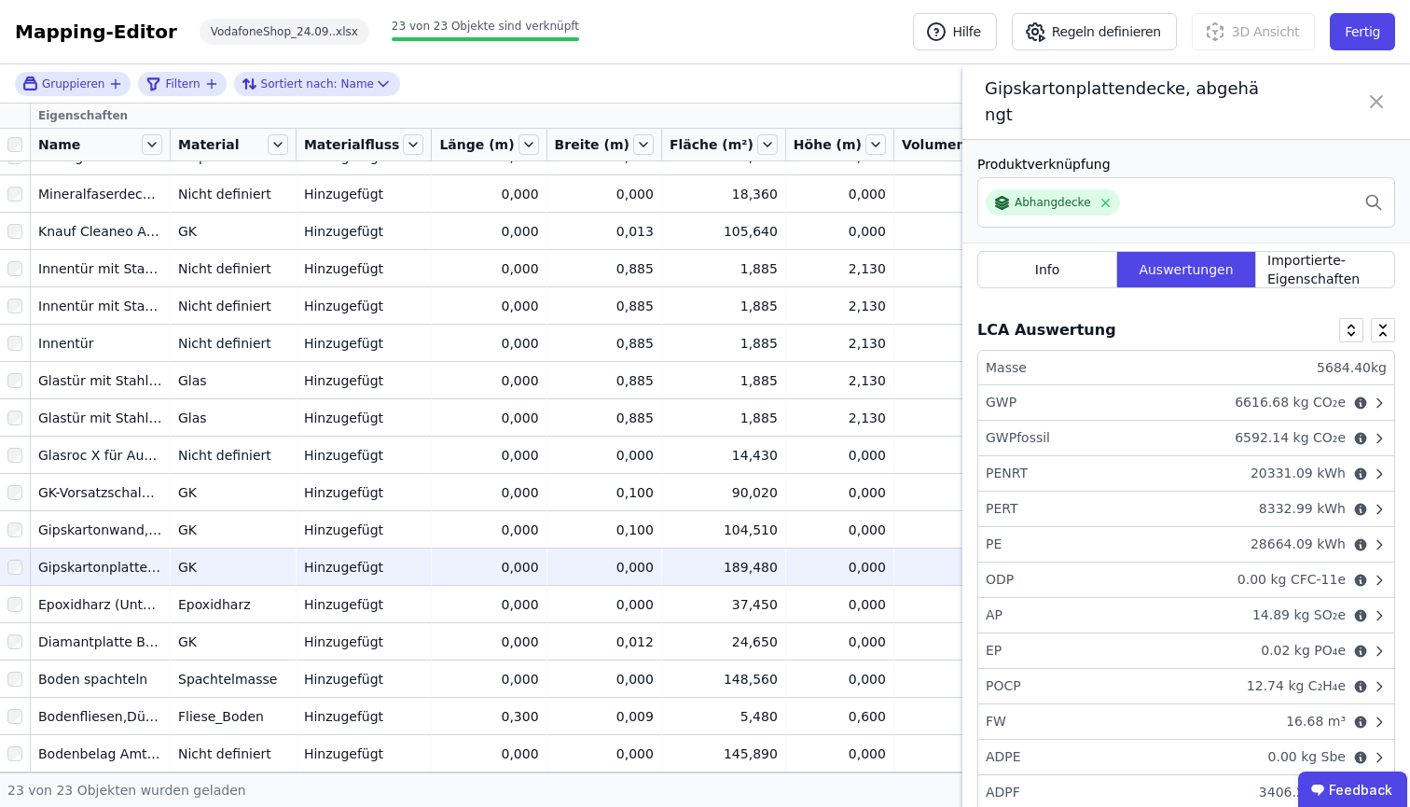
click at [1370, 87] on icon at bounding box center [1376, 102] width 22 height 52
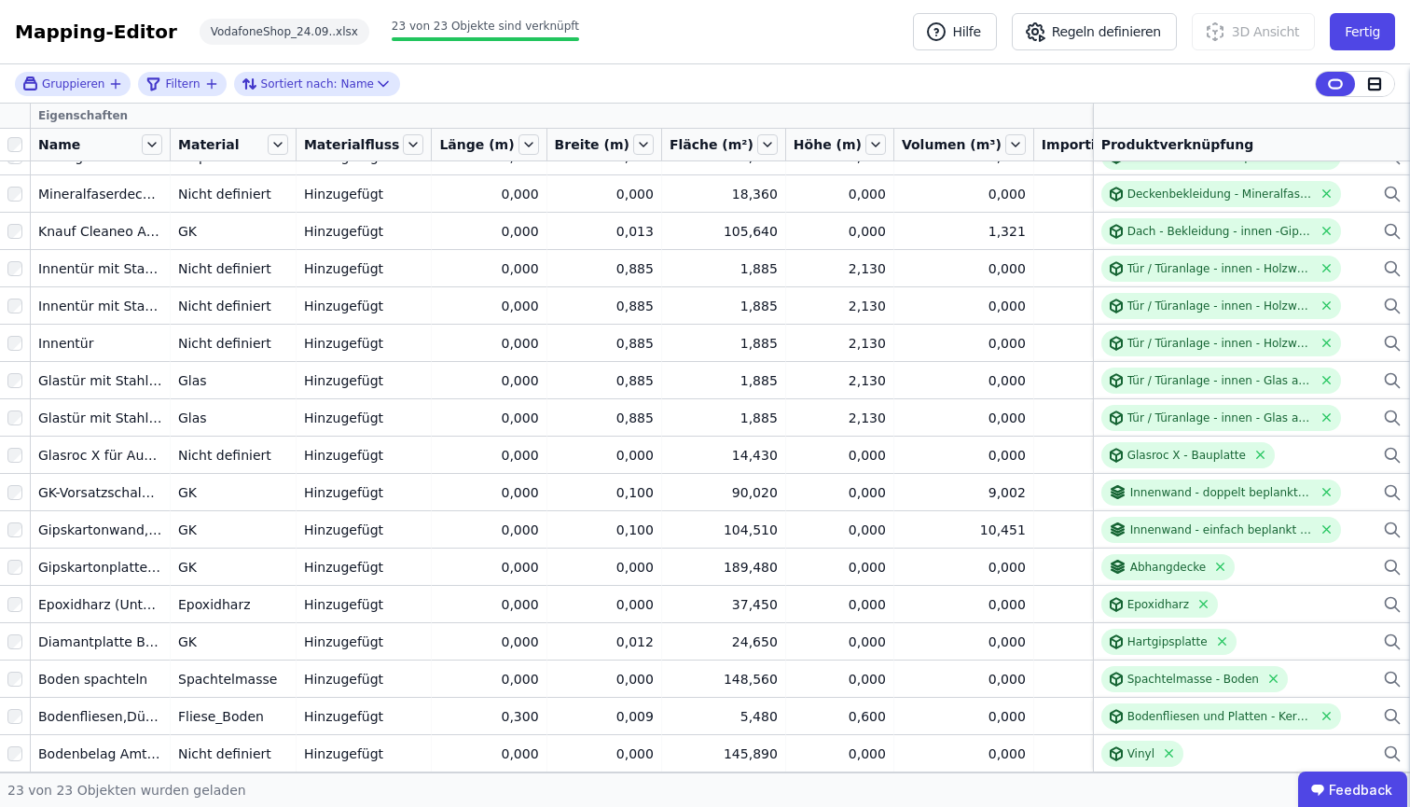
drag, startPoint x: 730, startPoint y: 782, endPoint x: 762, endPoint y: 782, distance: 31.7
click at [762, 740] on div "23 von 23 Objekten wurden geladen" at bounding box center [705, 789] width 1410 height 35
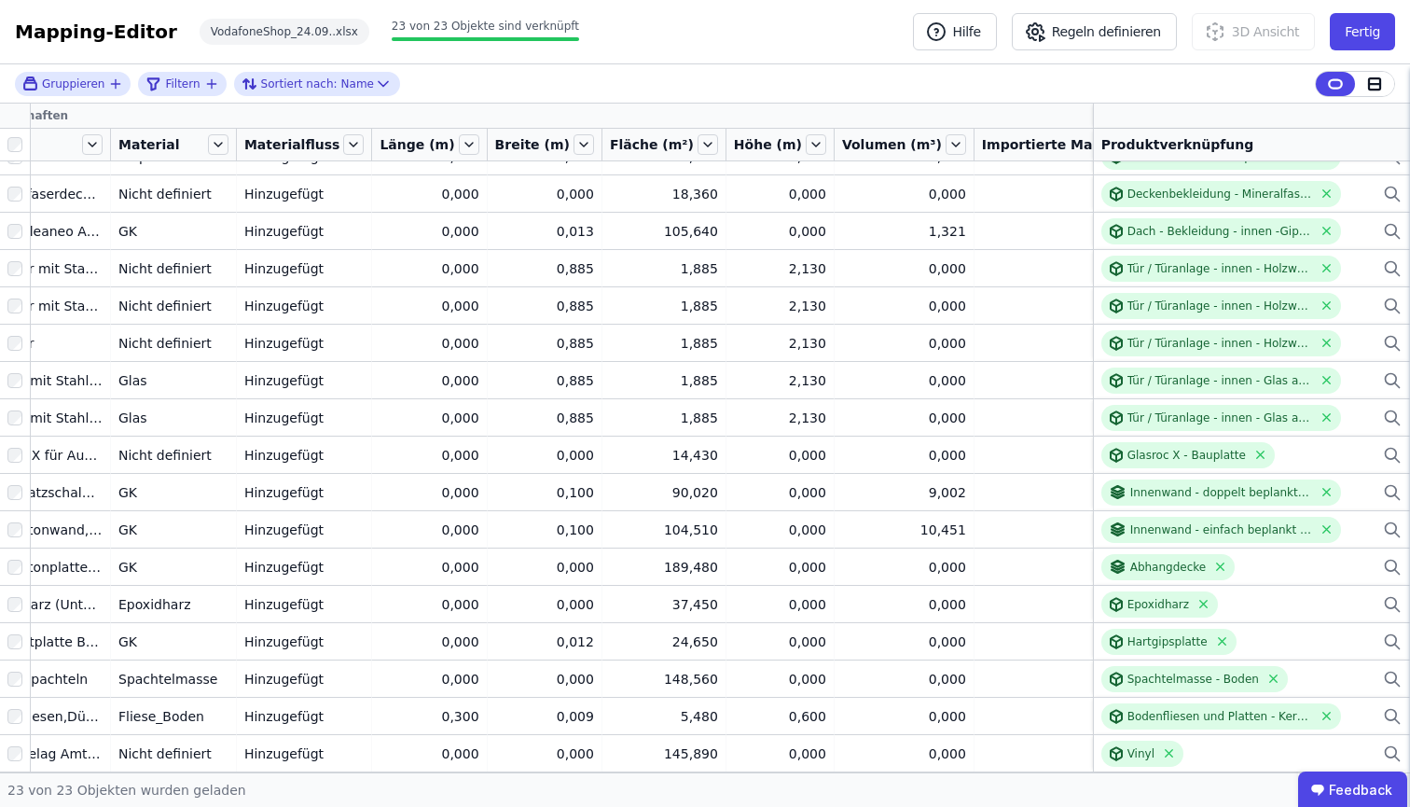
scroll to position [262, 0]
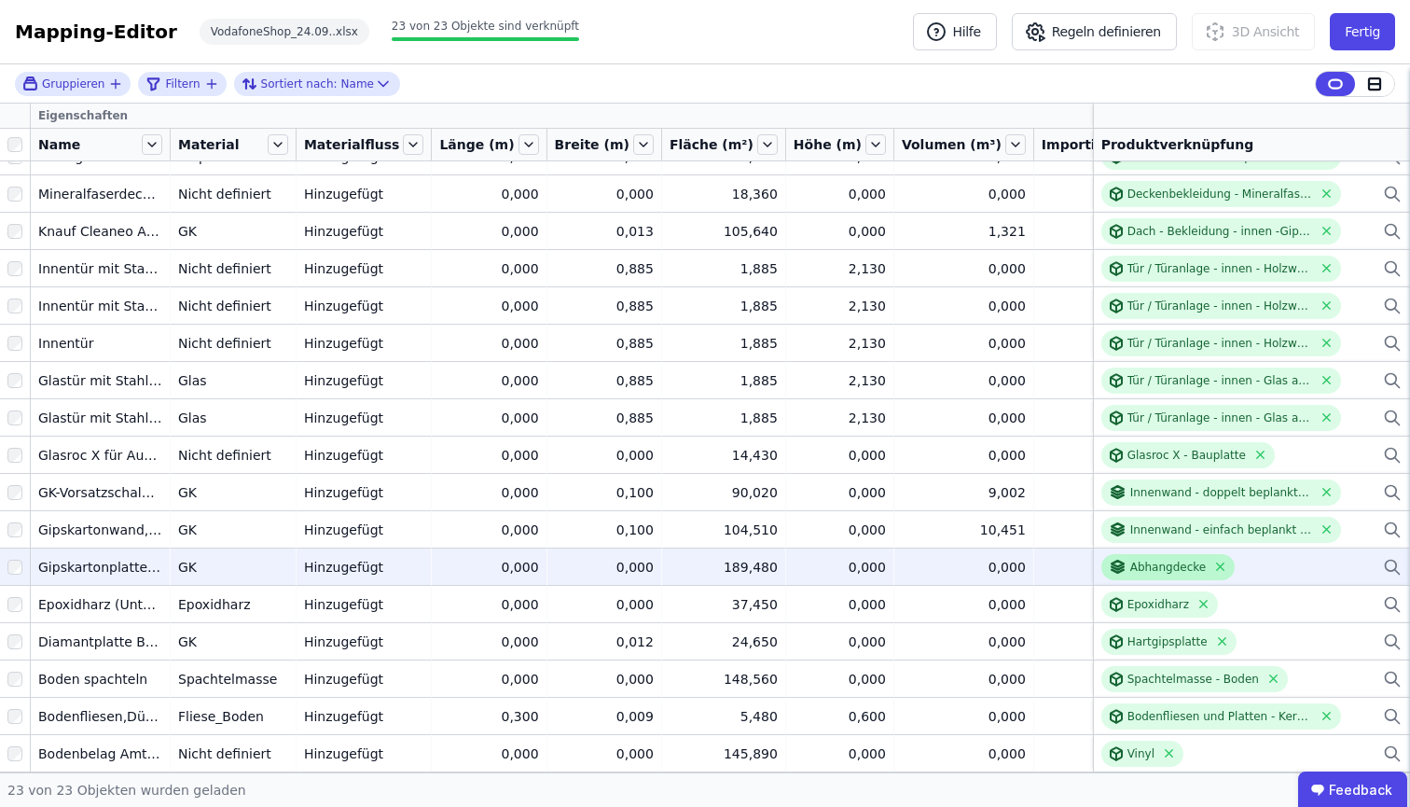
click at [1141, 560] on div "Abhangdecke" at bounding box center [1168, 567] width 76 height 15
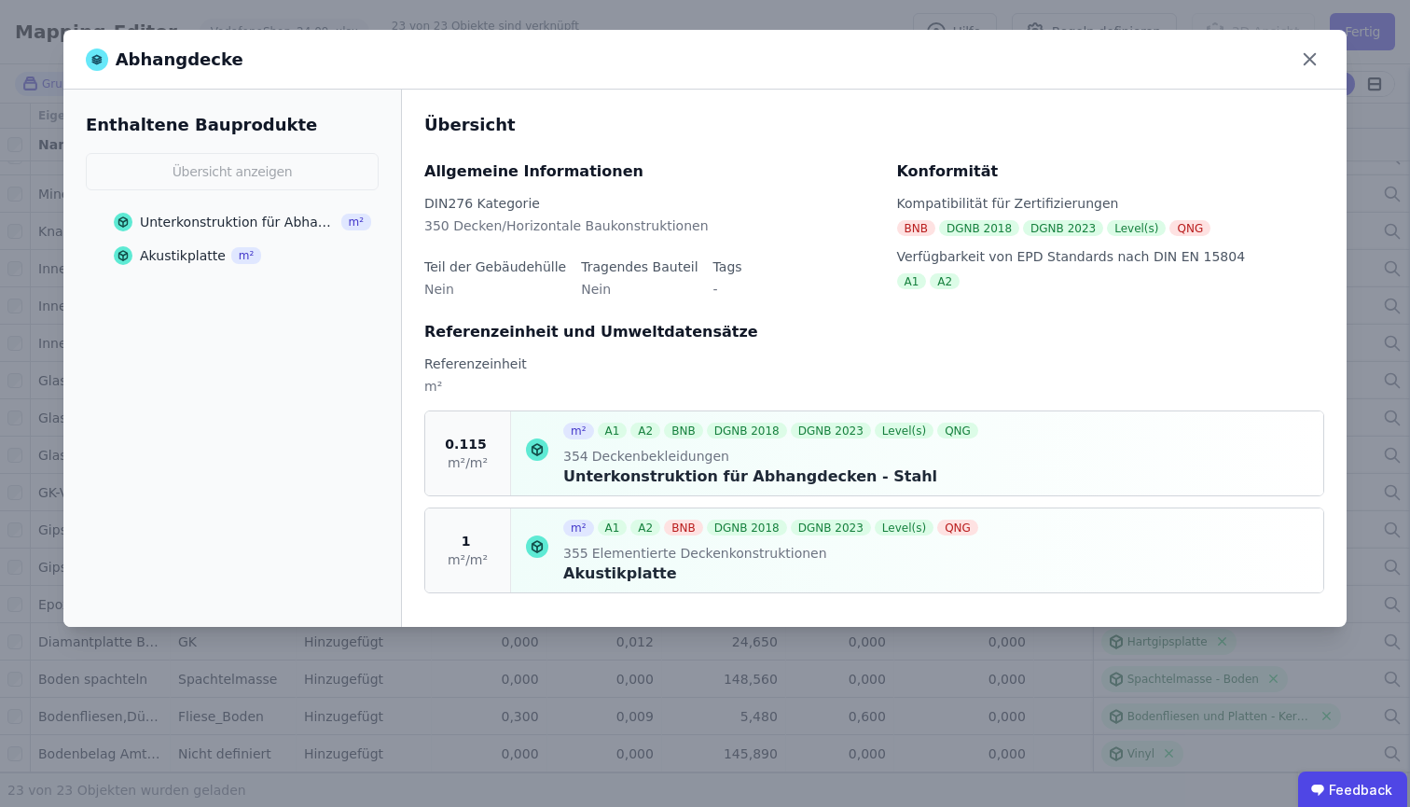
click at [120, 218] on icon at bounding box center [123, 222] width 19 height 19
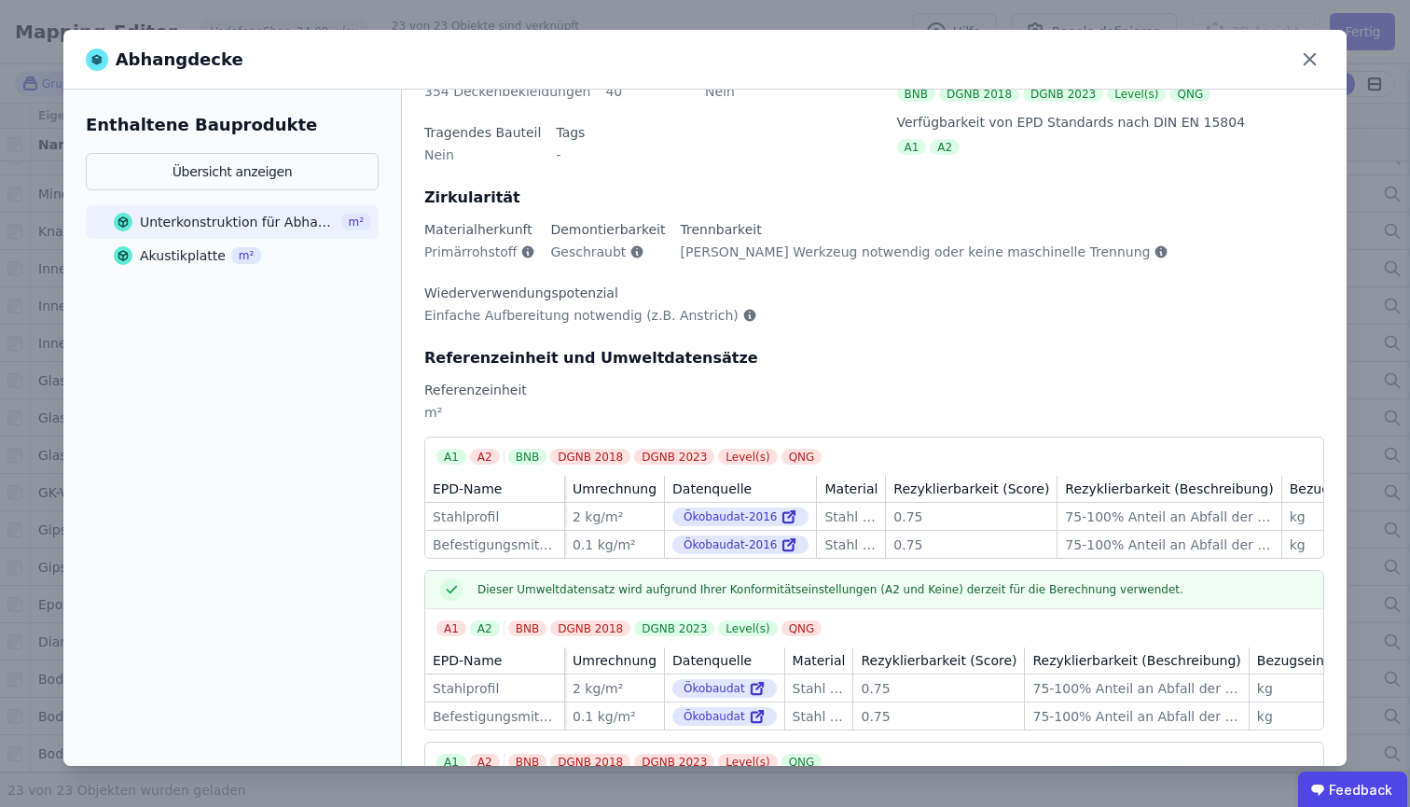
scroll to position [418, 0]
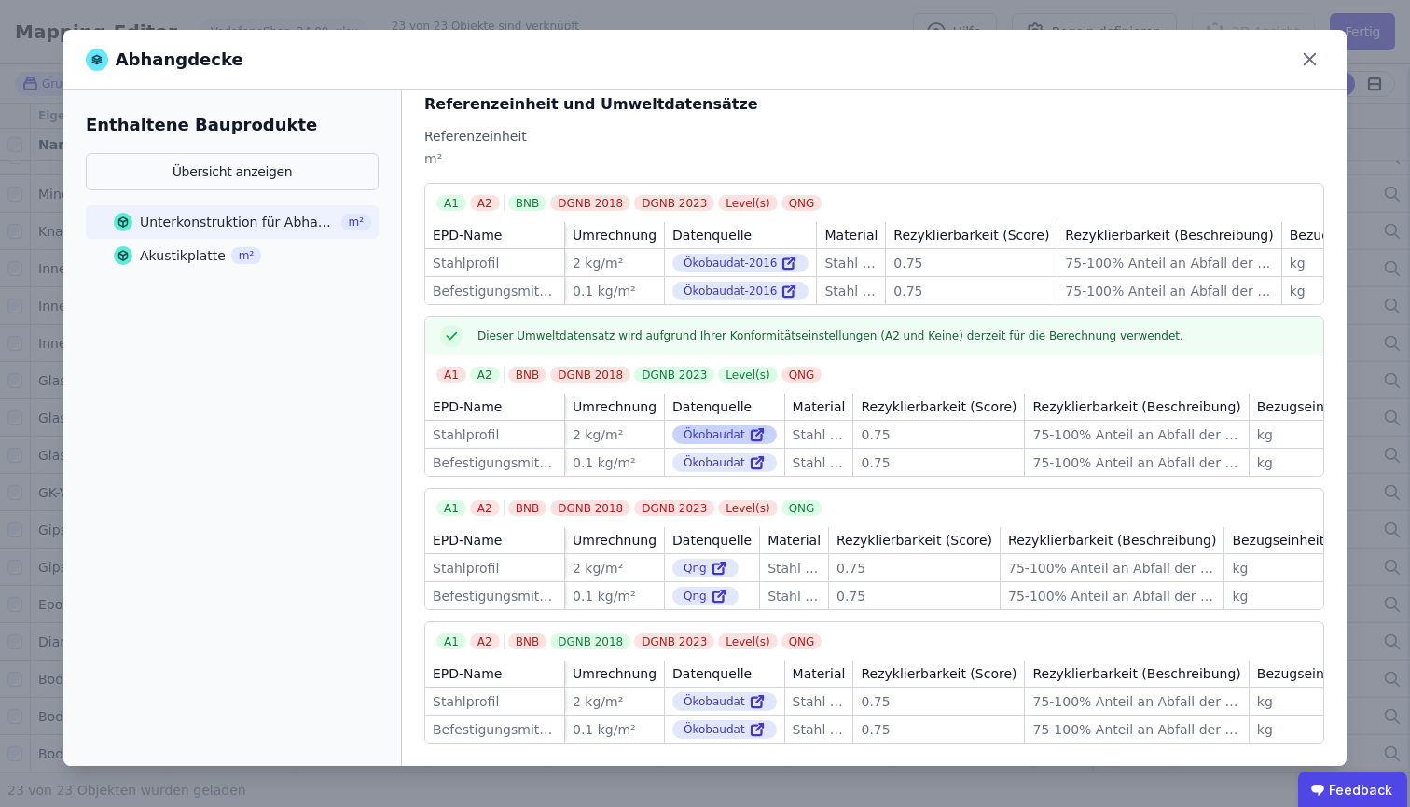
click at [757, 423] on icon at bounding box center [757, 434] width 17 height 22
click at [481, 18] on div "Abhangdecke Enthaltene Bauprodukte Übersicht anzeigen Unterkonstruktion für Abh…" at bounding box center [705, 403] width 1410 height 807
click at [1302, 54] on icon at bounding box center [1309, 59] width 29 height 29
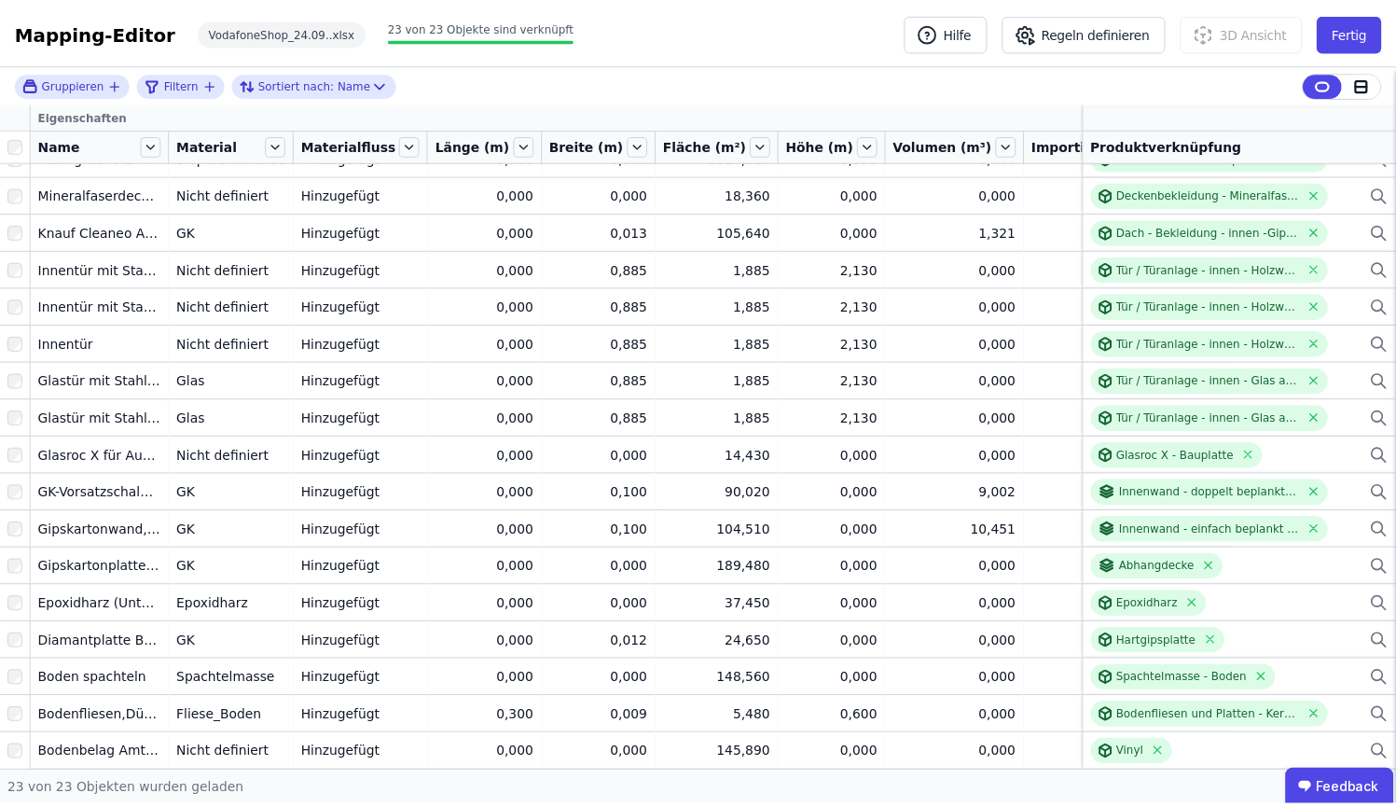
scroll to position [0, 0]
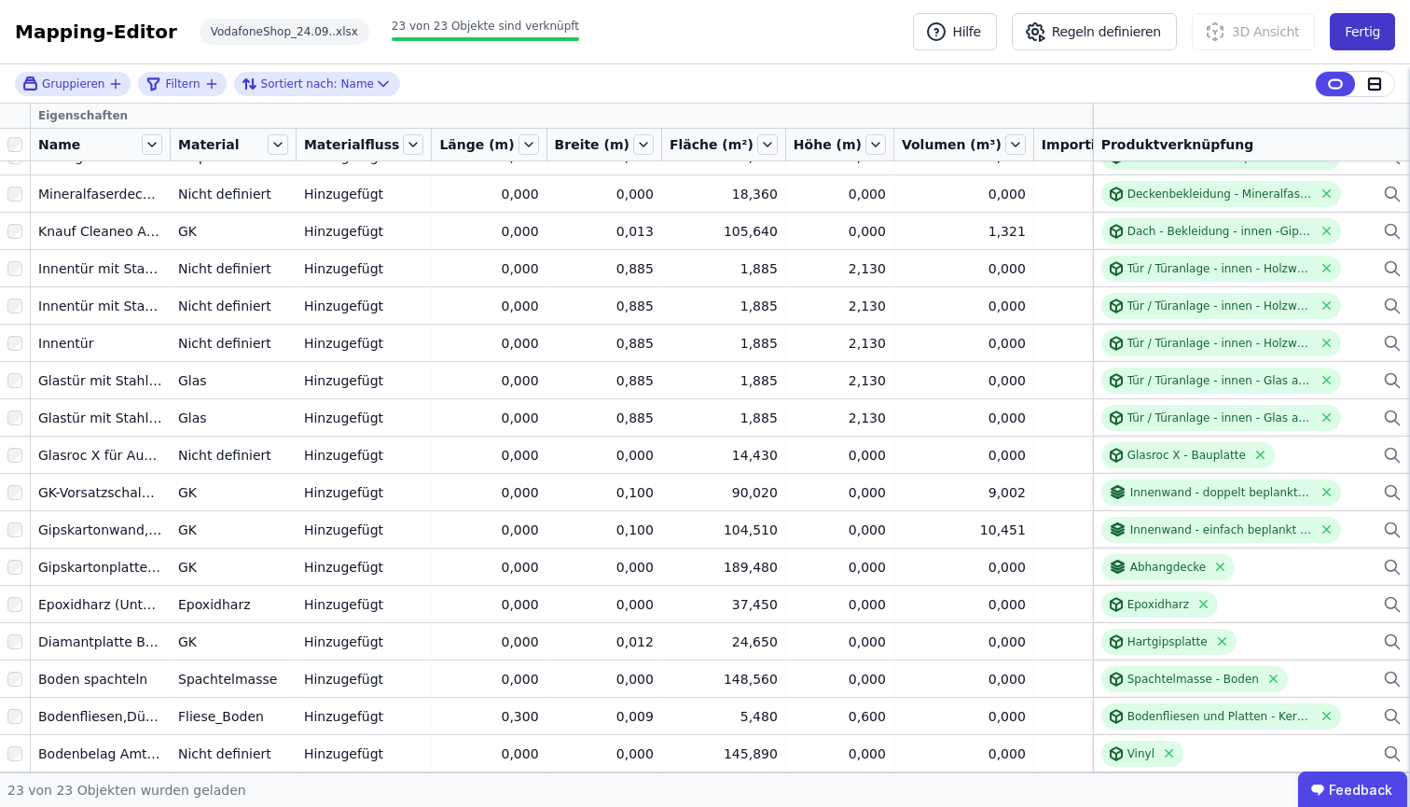
click at [1374, 30] on button "Fertig" at bounding box center [1362, 31] width 65 height 37
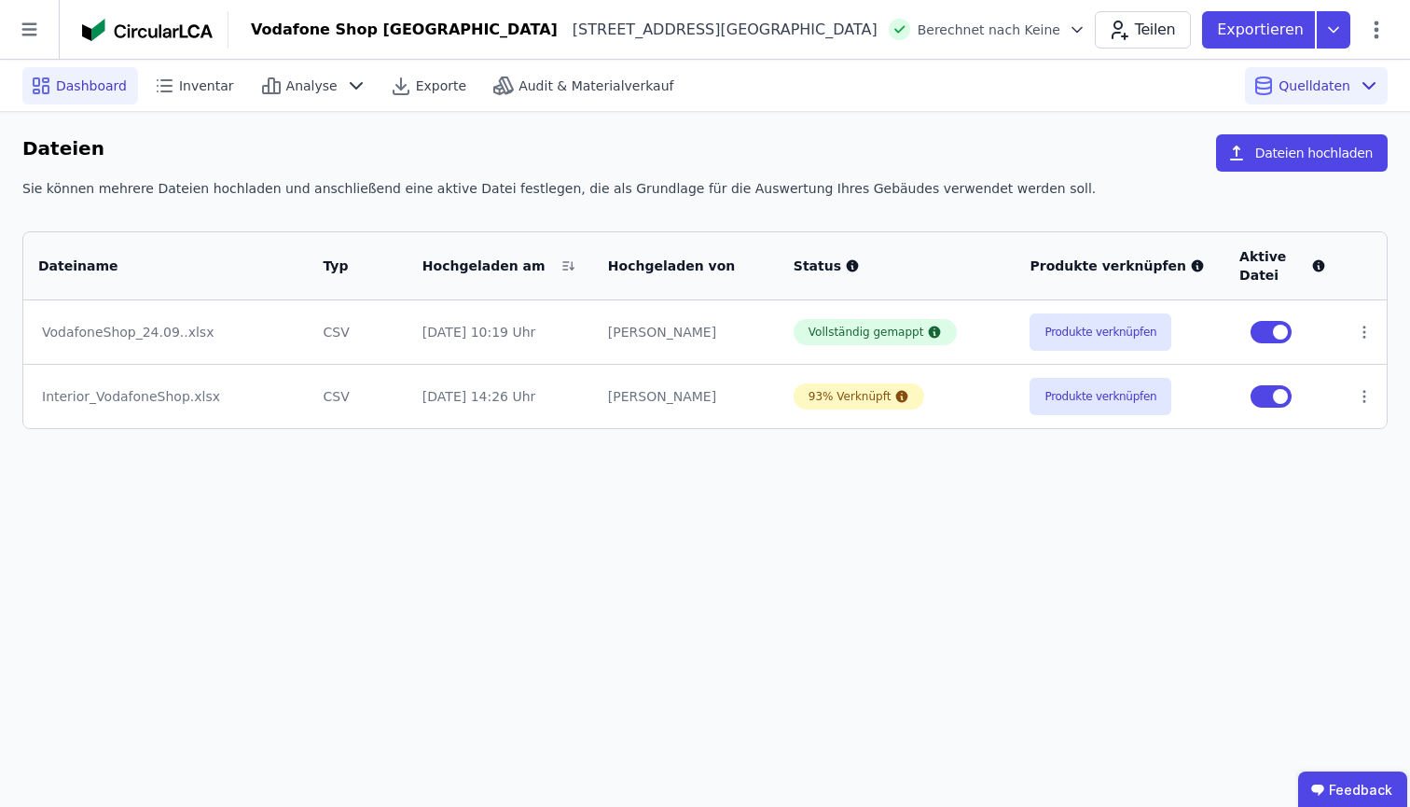
click at [81, 82] on span "Dashboard" at bounding box center [91, 85] width 71 height 19
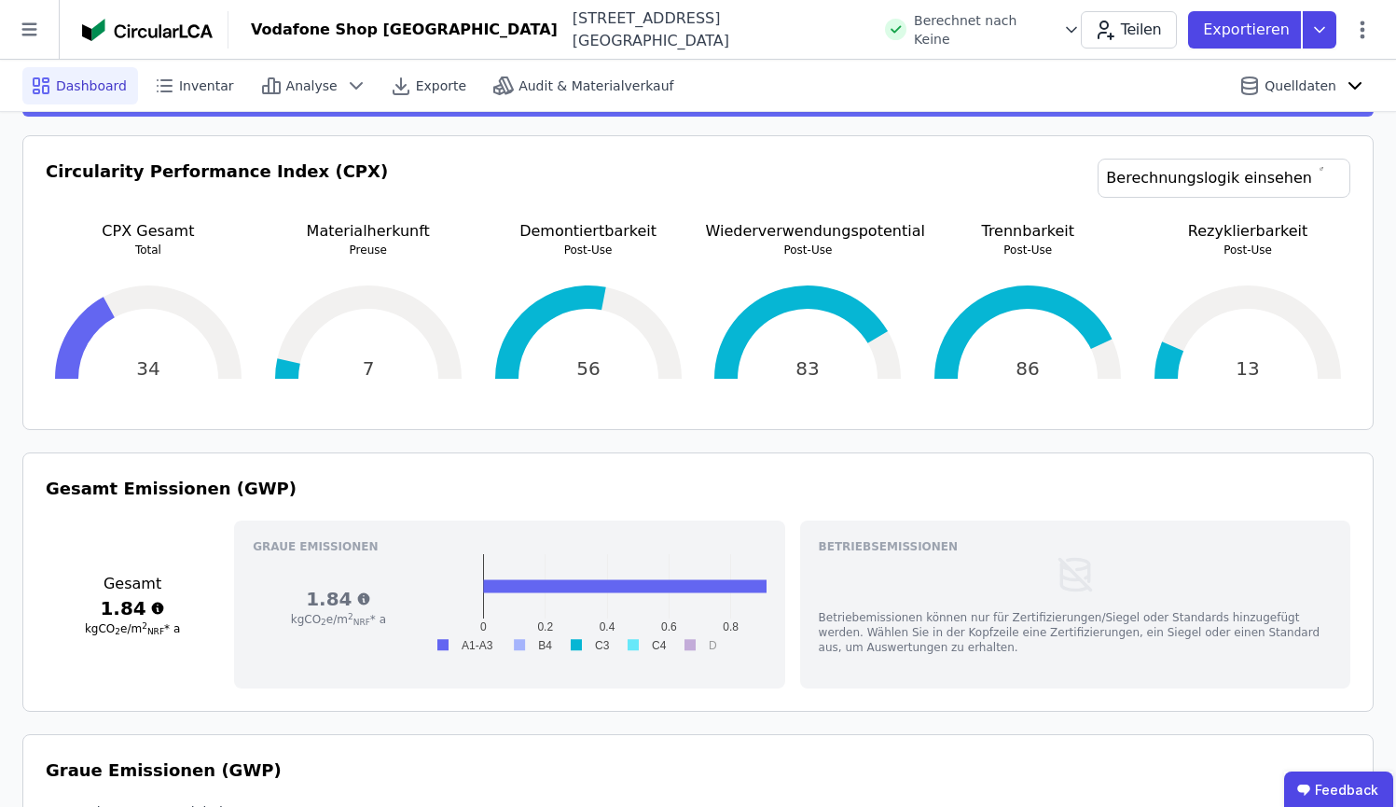
scroll to position [7, 0]
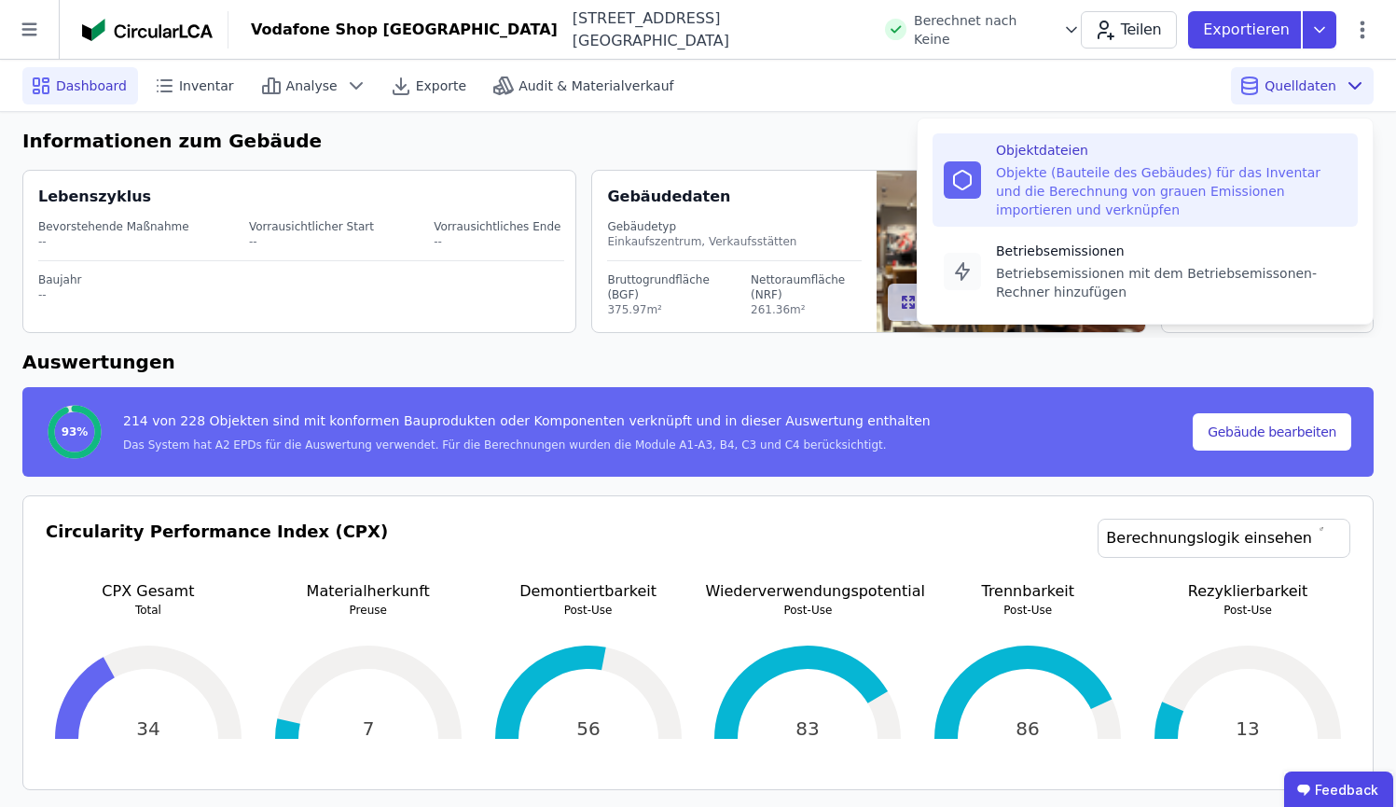
click at [1241, 204] on div "Objekte (Bauteile des Gebäudes) für das Inventar und die Berechnung von grauen …" at bounding box center [1171, 191] width 351 height 56
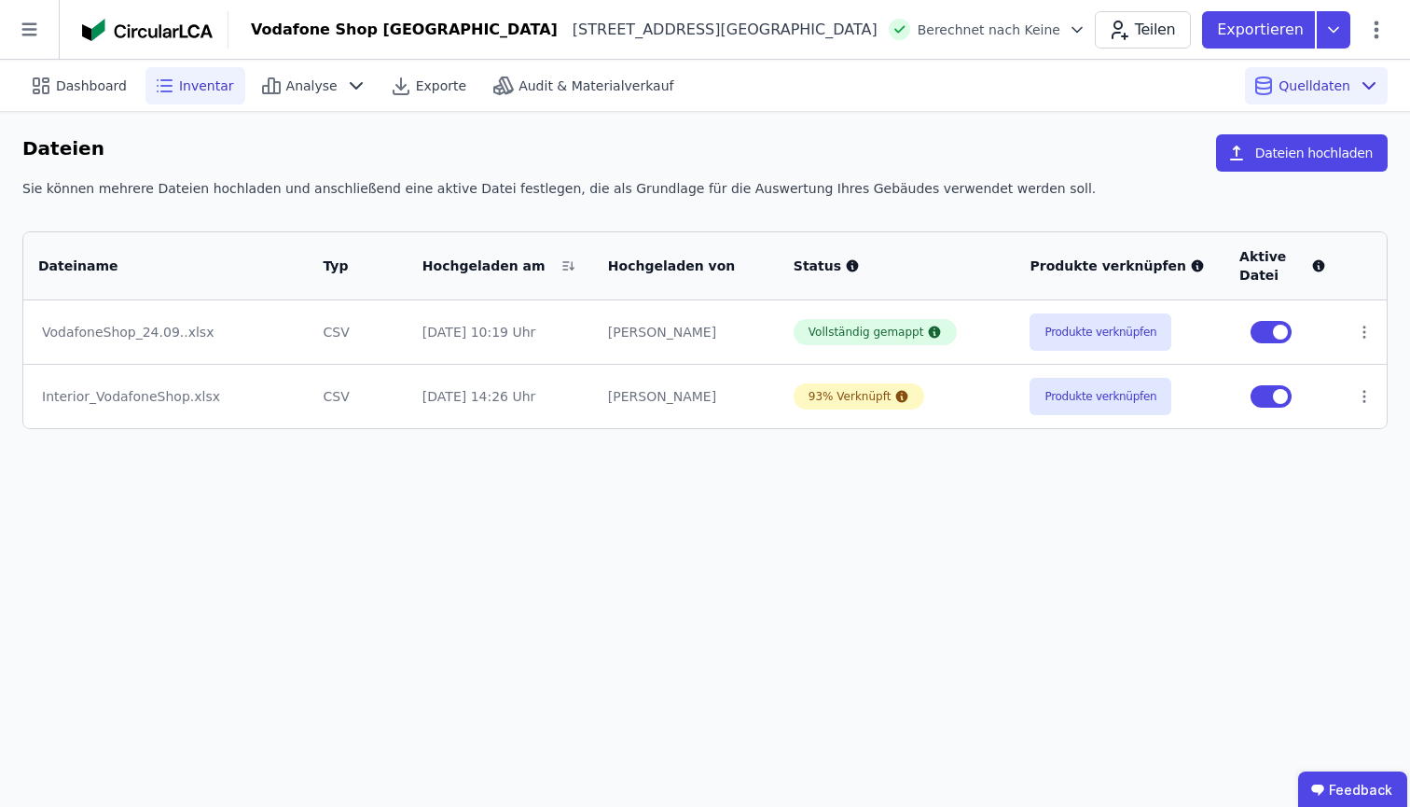
click at [204, 78] on span "Inventar" at bounding box center [206, 85] width 55 height 19
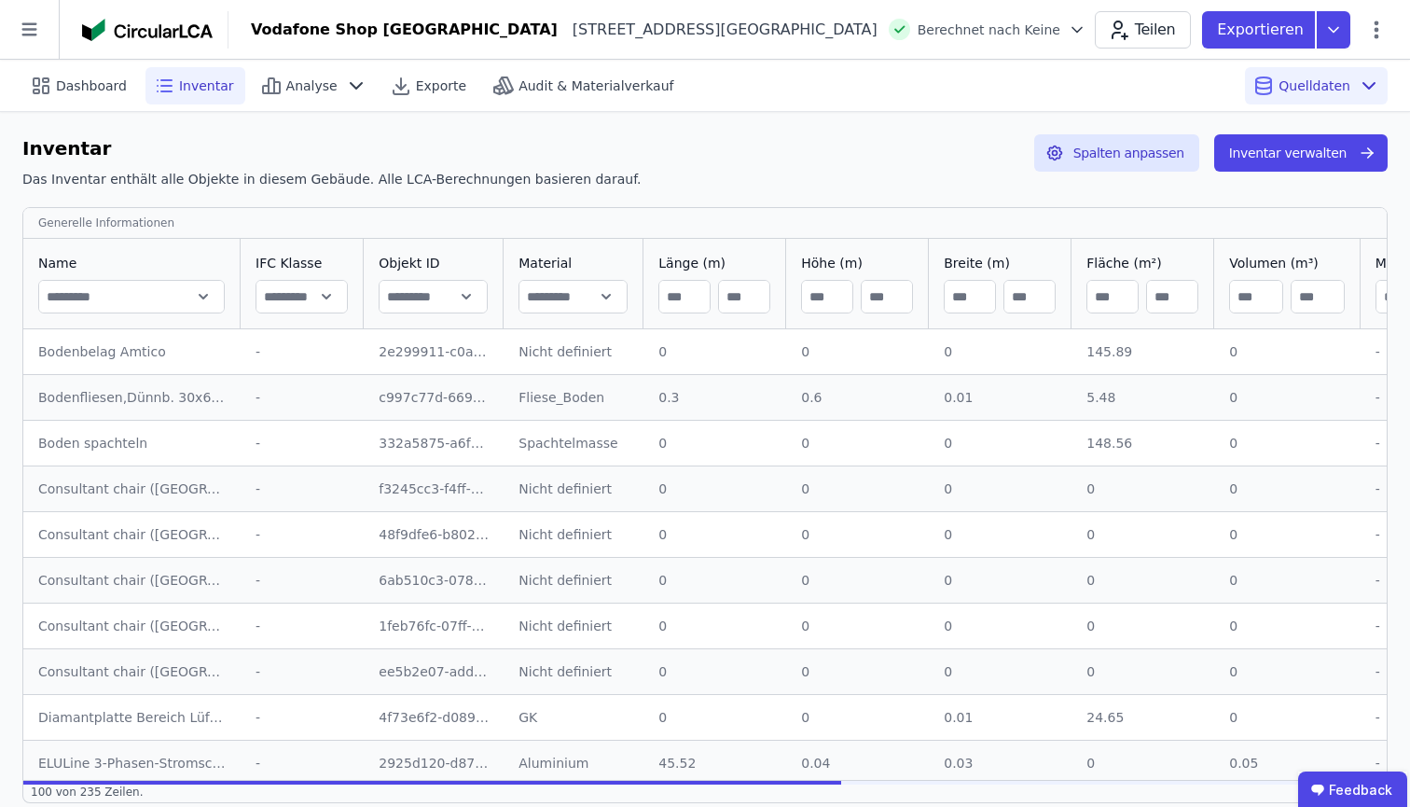
click at [221, 86] on span "Inventar" at bounding box center [206, 85] width 55 height 19
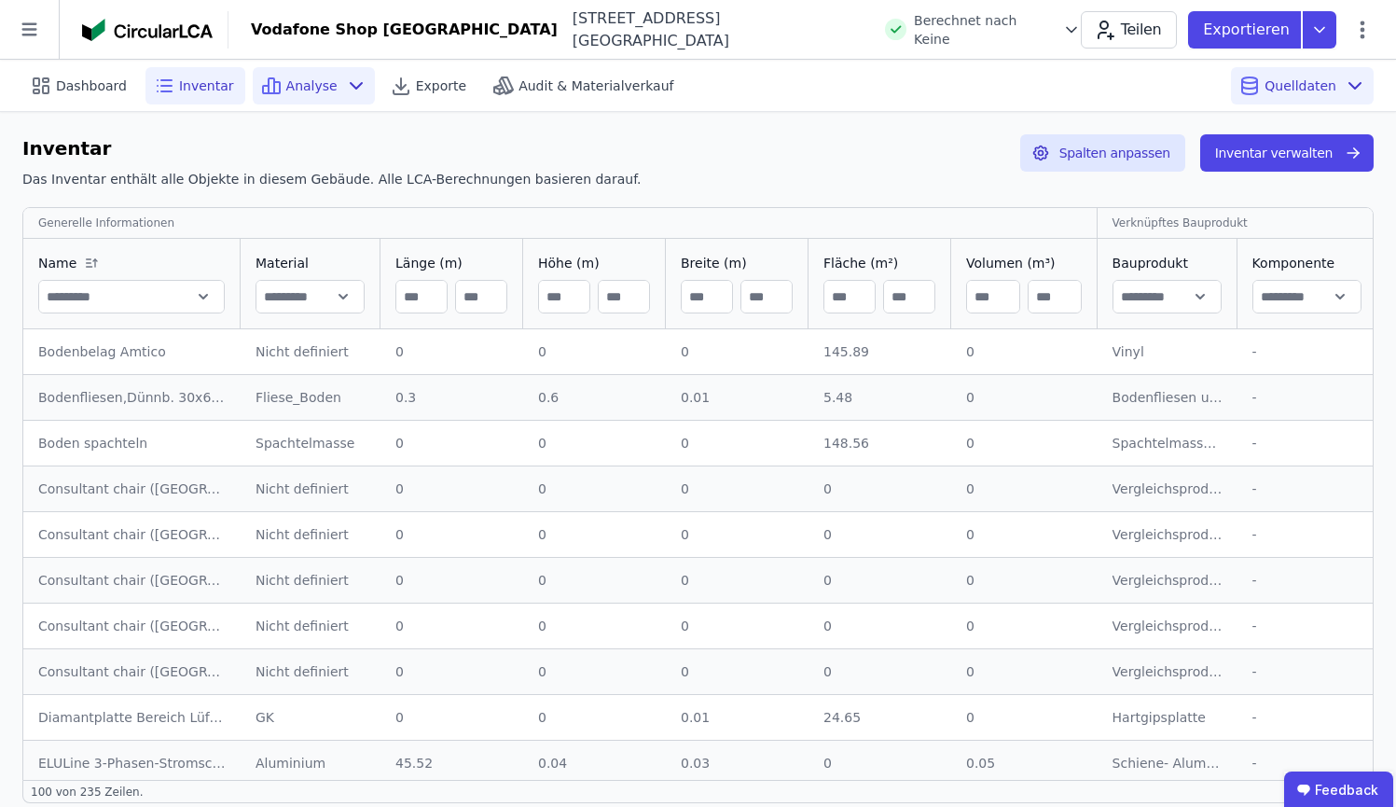
click at [313, 82] on span "Analyse" at bounding box center [311, 85] width 51 height 19
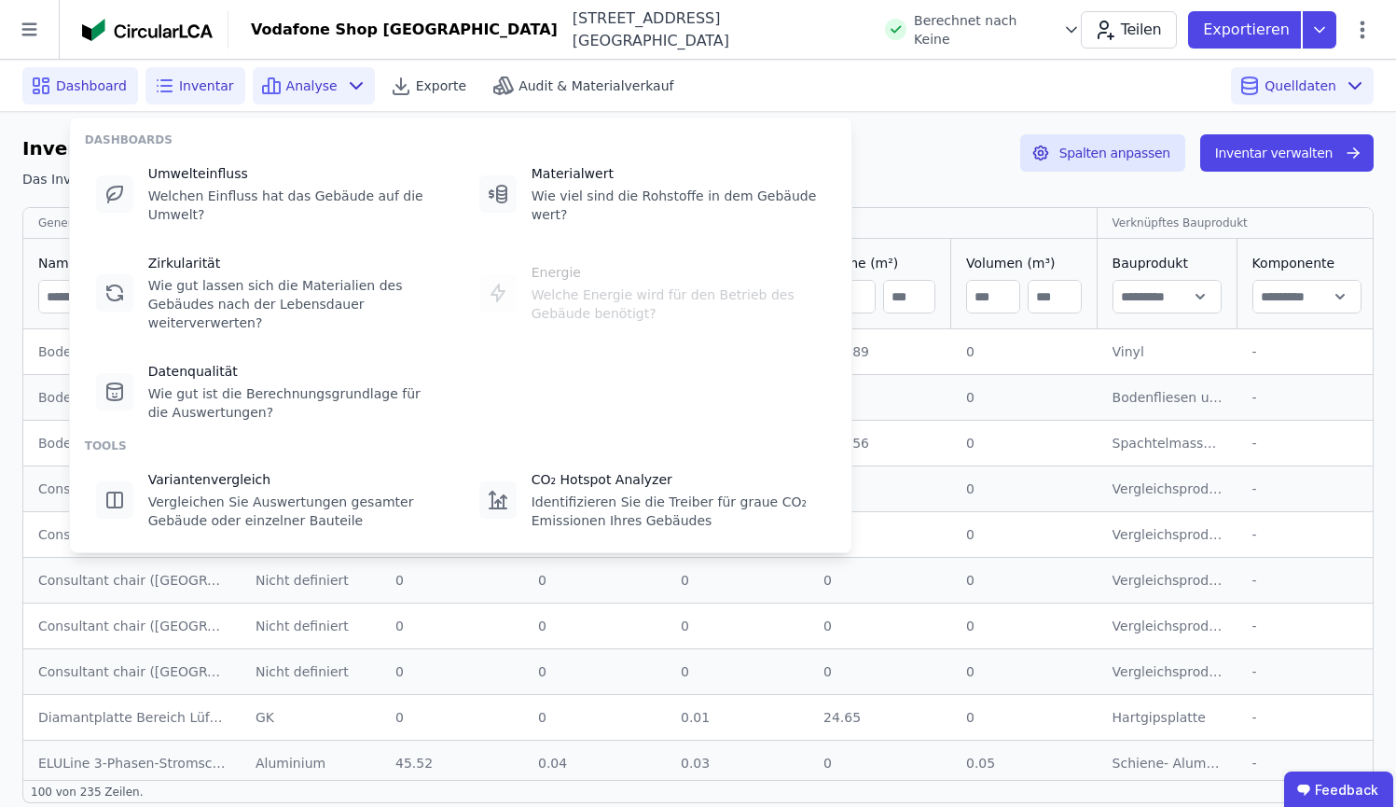
click at [129, 84] on div "Dashboard" at bounding box center [80, 85] width 116 height 37
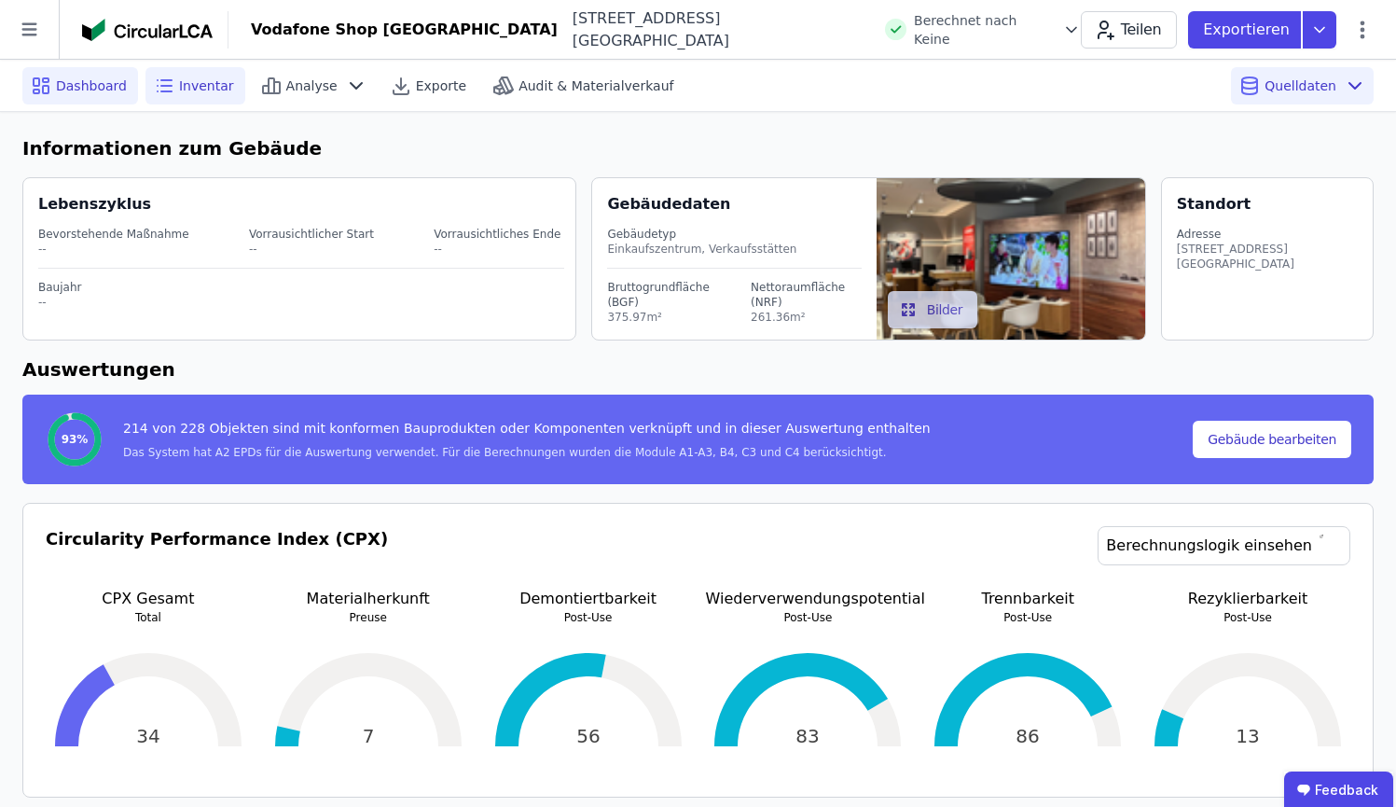
click at [234, 88] on div "Inventar" at bounding box center [195, 85] width 100 height 37
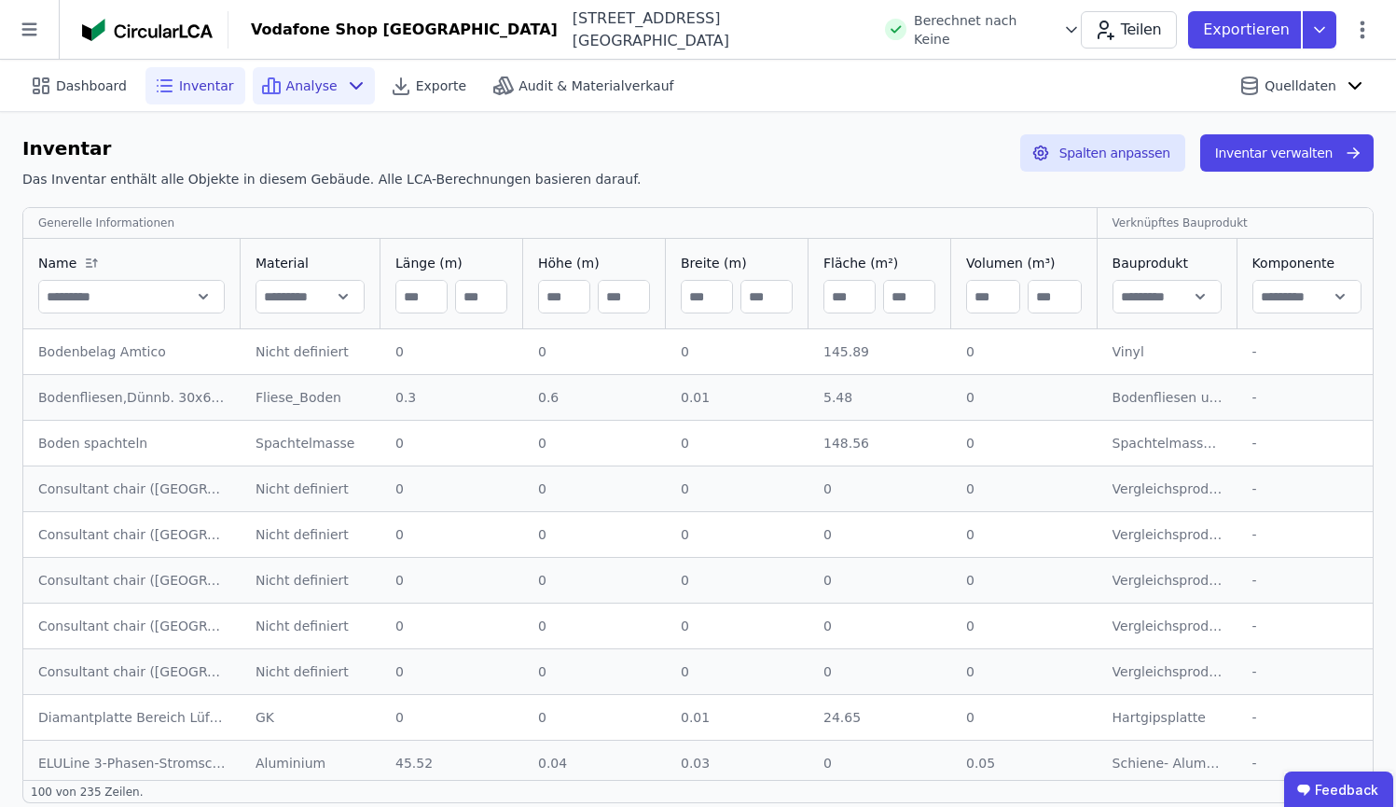
click at [345, 77] on icon at bounding box center [356, 86] width 22 height 22
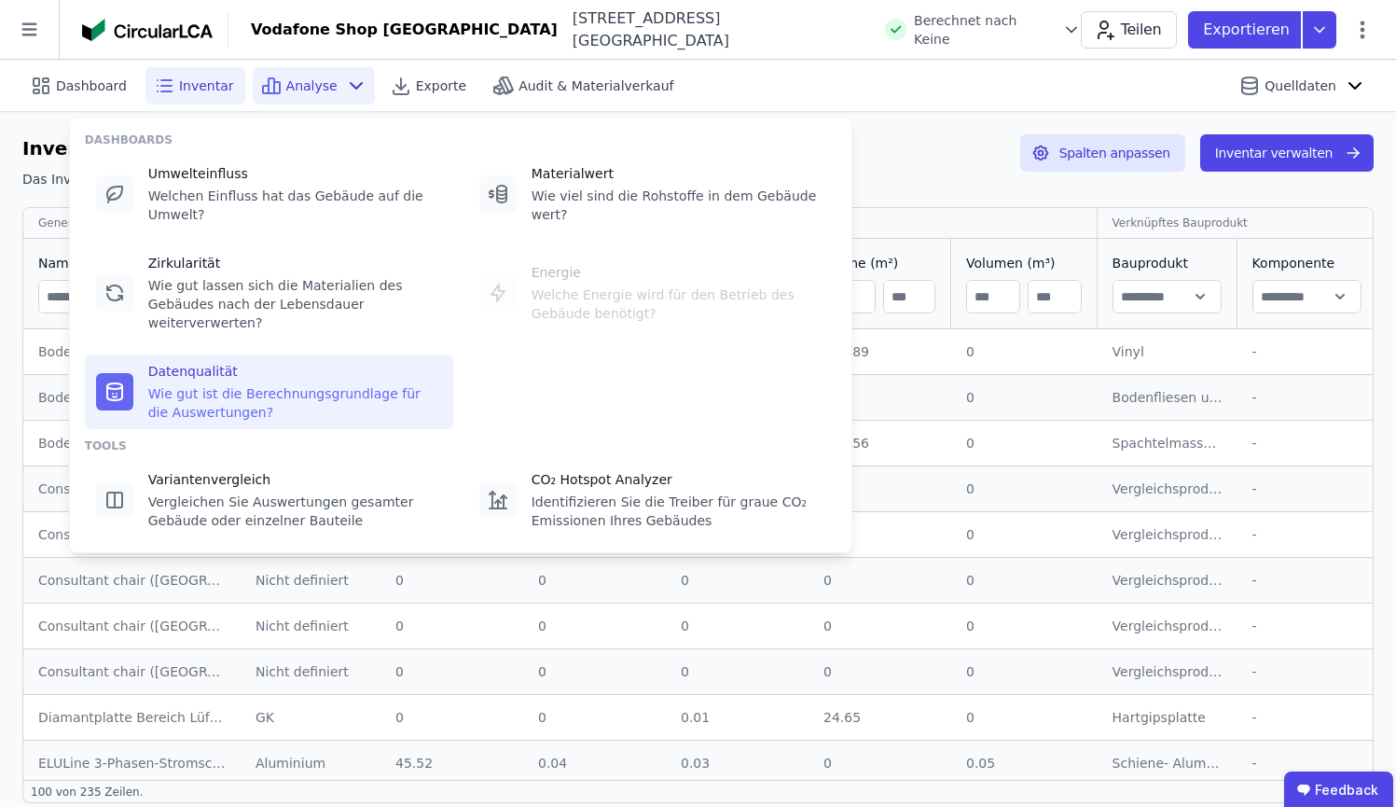
click at [211, 371] on div "Datenqualität" at bounding box center [295, 371] width 294 height 19
